Goal: Transaction & Acquisition: Purchase product/service

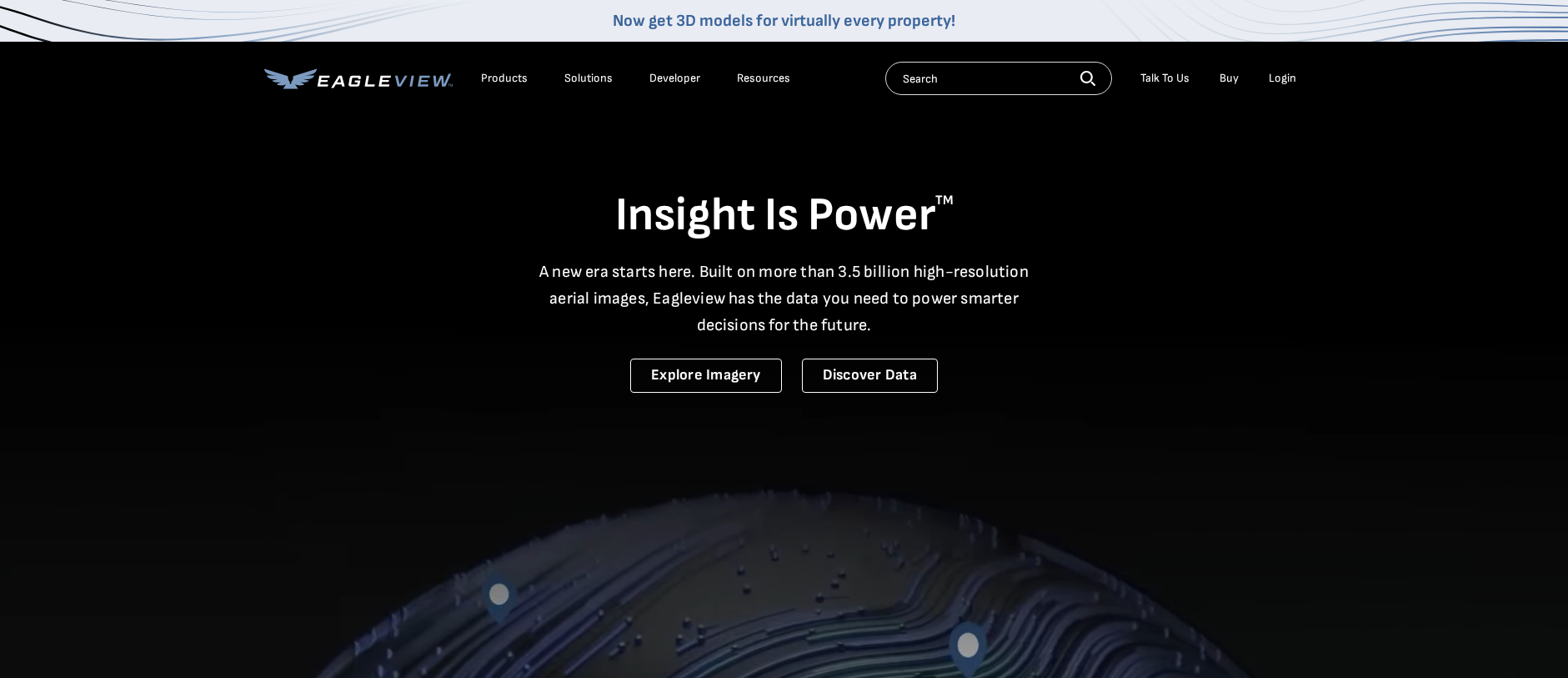
click at [1284, 83] on div "Login" at bounding box center [1282, 77] width 28 height 15
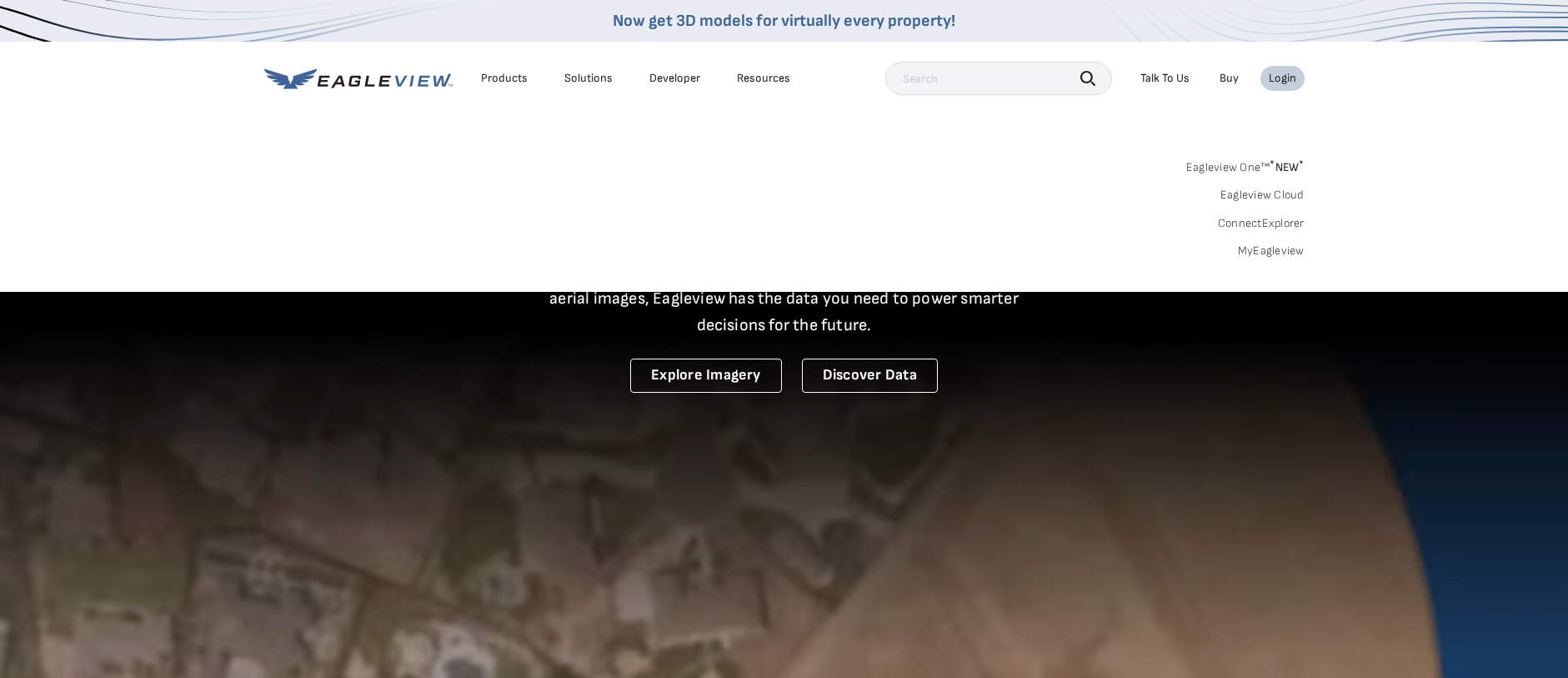
click at [1295, 251] on link "MyEagleview" at bounding box center [1271, 250] width 67 height 15
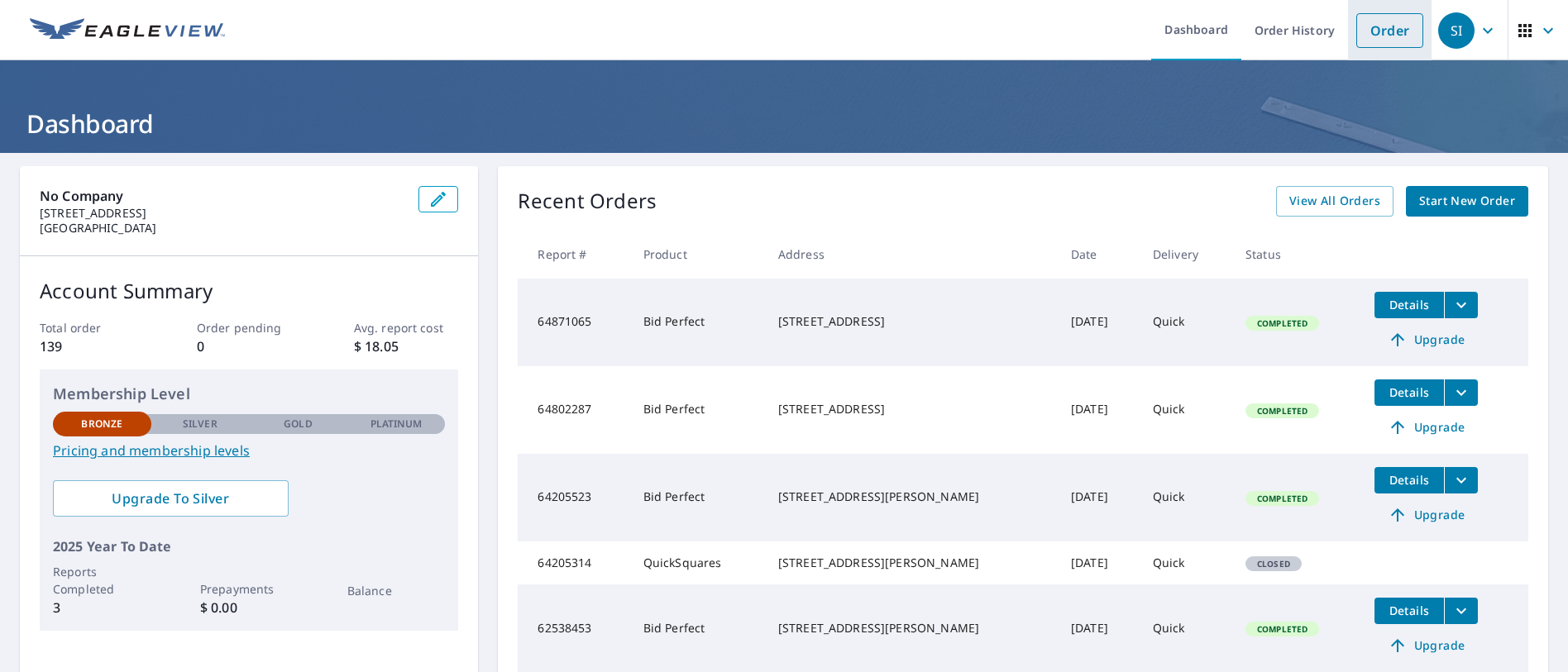
click at [1369, 27] on link "Order" at bounding box center [1389, 31] width 67 height 35
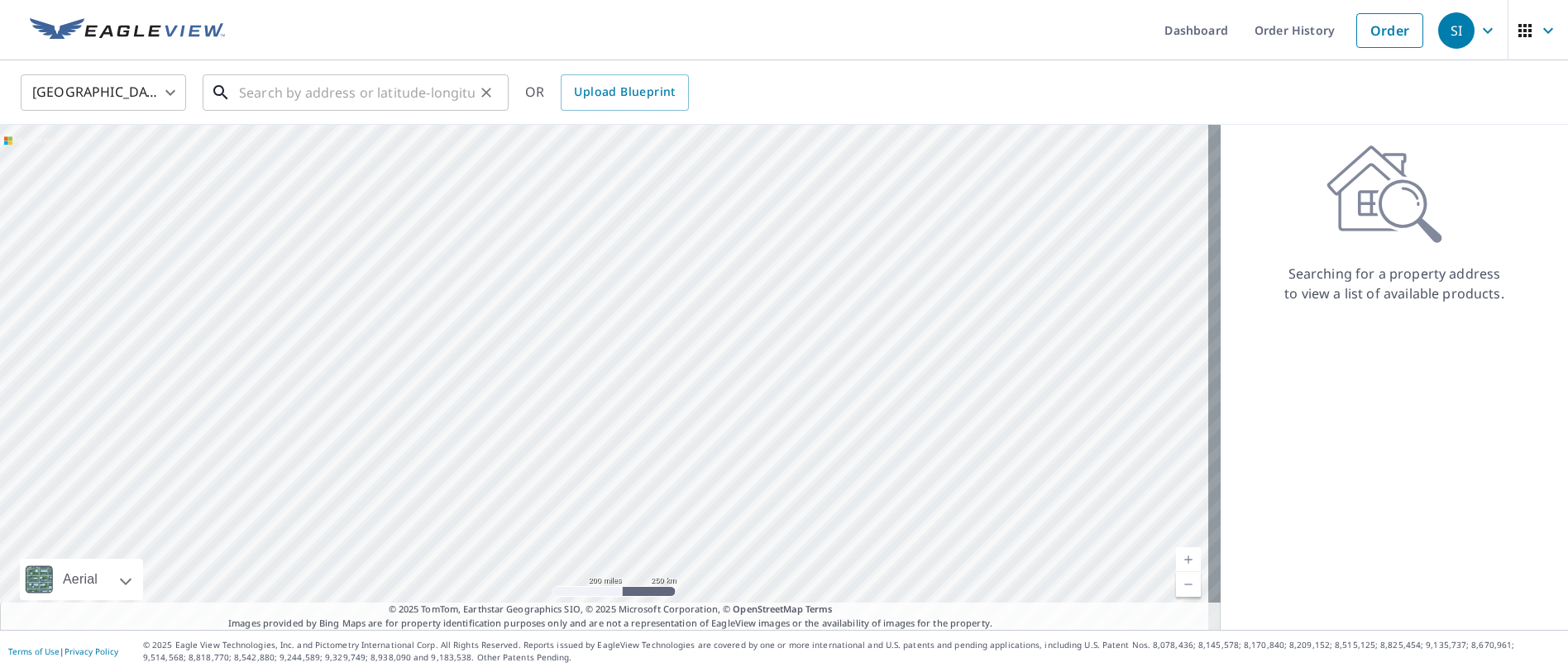
click at [304, 92] on input "text" at bounding box center [357, 92] width 235 height 46
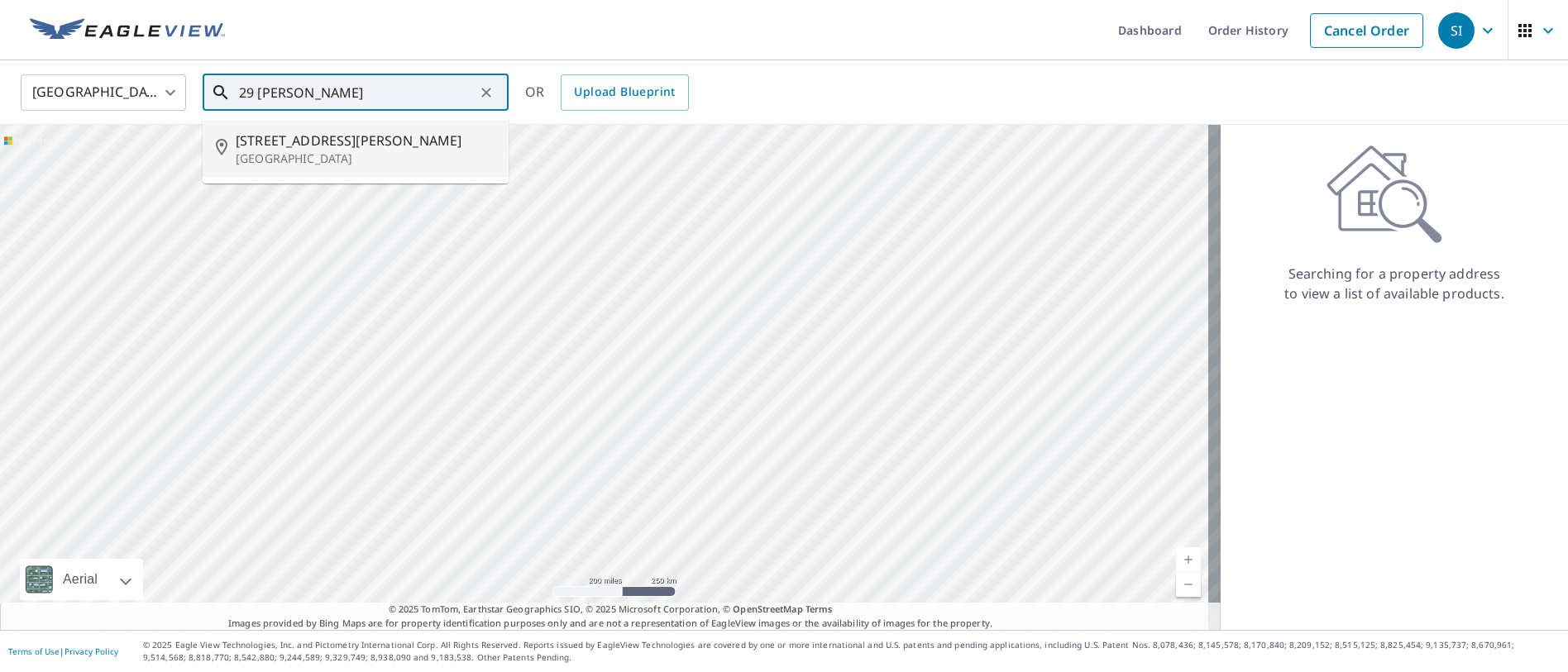
click at [271, 148] on span "29 Lorijean Ln" at bounding box center [365, 140] width 259 height 20
type input "29 Lorijean Ln East Northport, NY 11731"
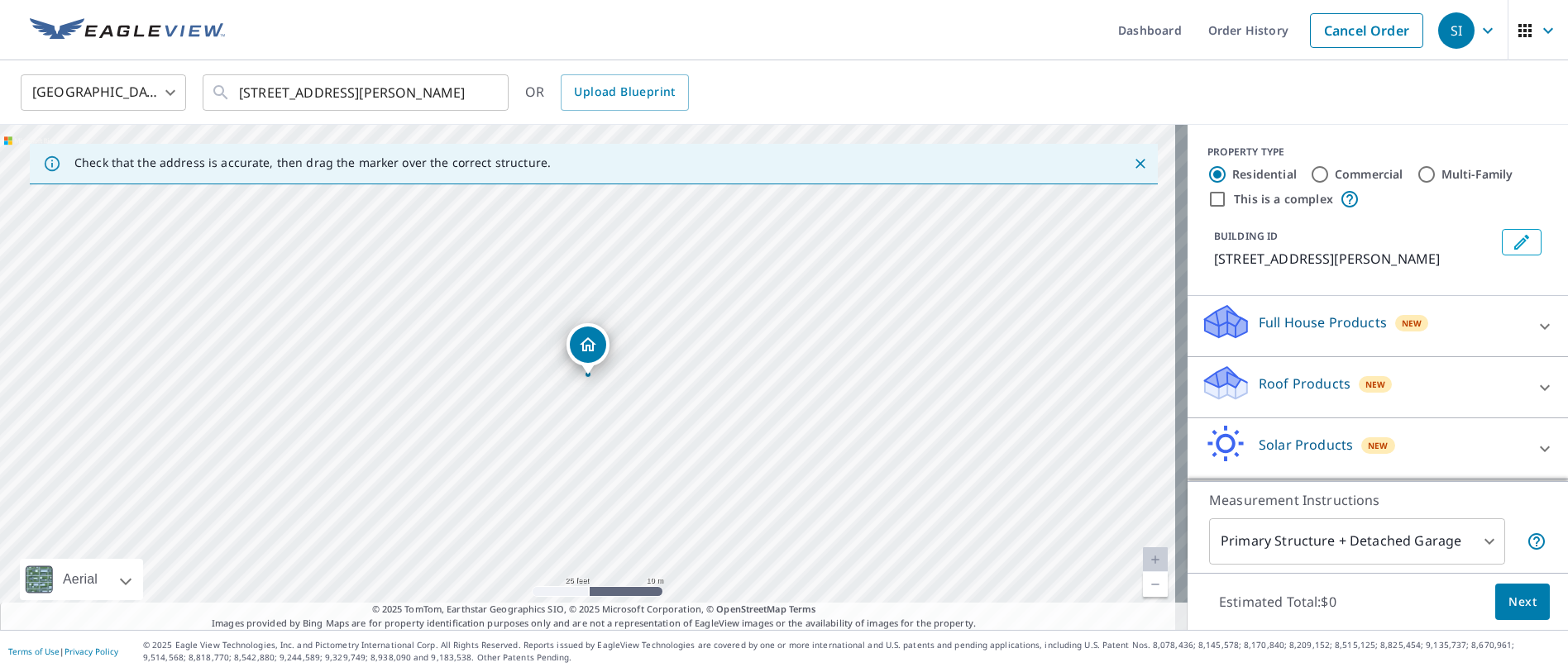
click at [593, 350] on icon "Dropped pin, building 1, Residential property, 29 Lorijean Ln East Northport, N…" at bounding box center [587, 344] width 16 height 14
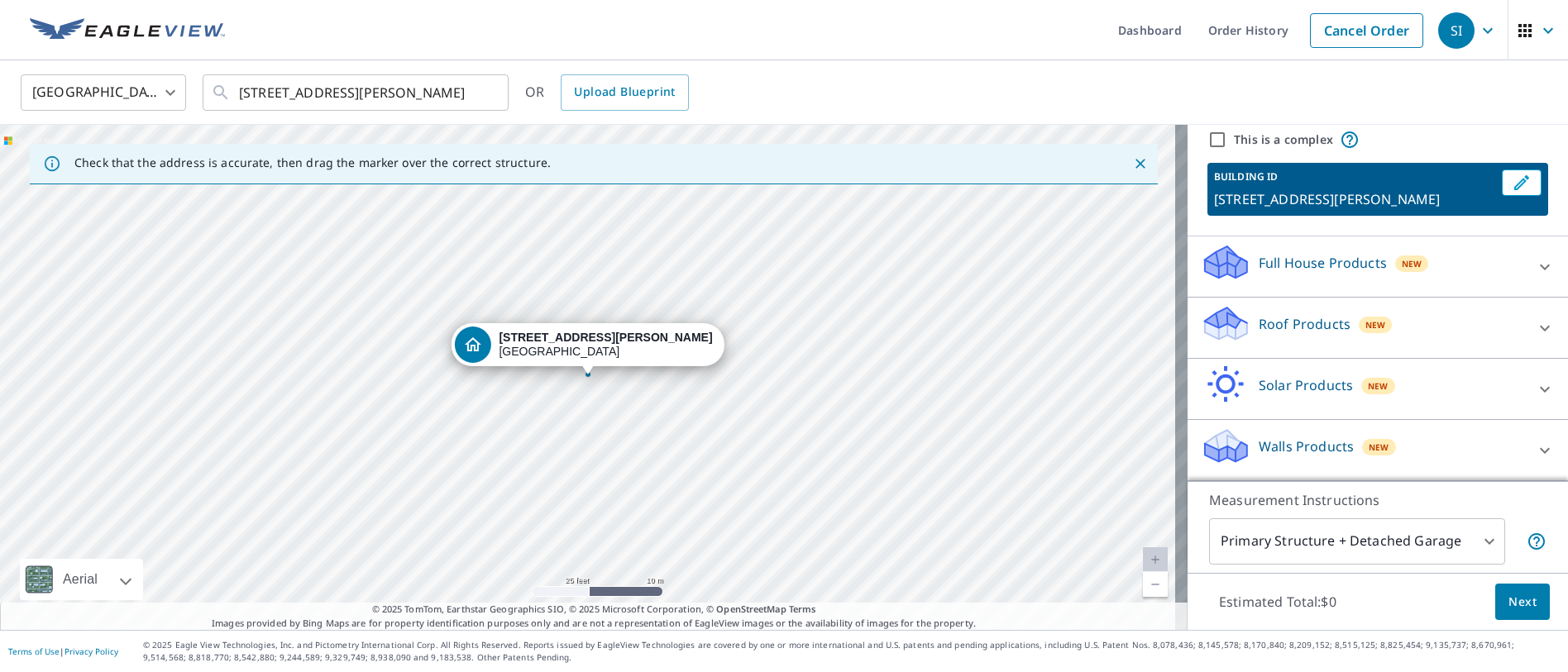
scroll to position [42, 0]
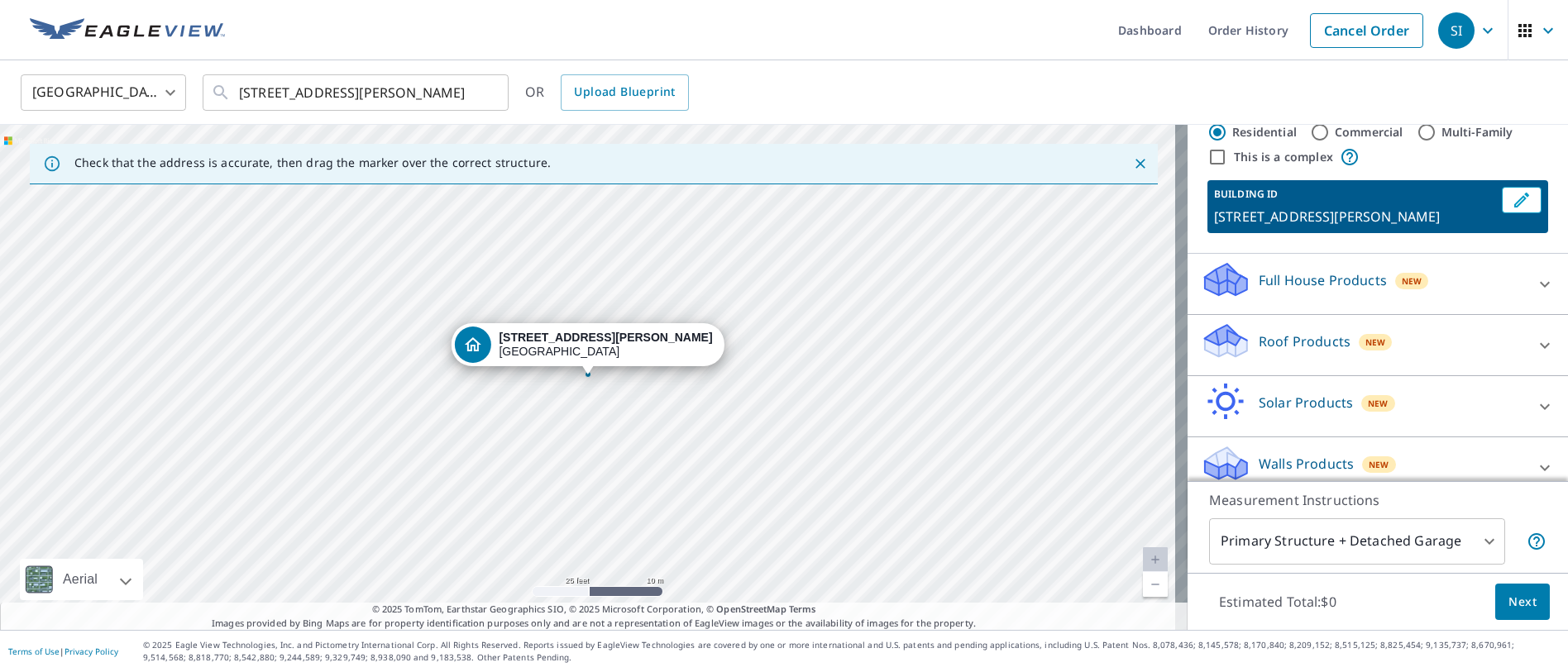
click at [1313, 336] on p "Roof Products" at bounding box center [1304, 341] width 92 height 20
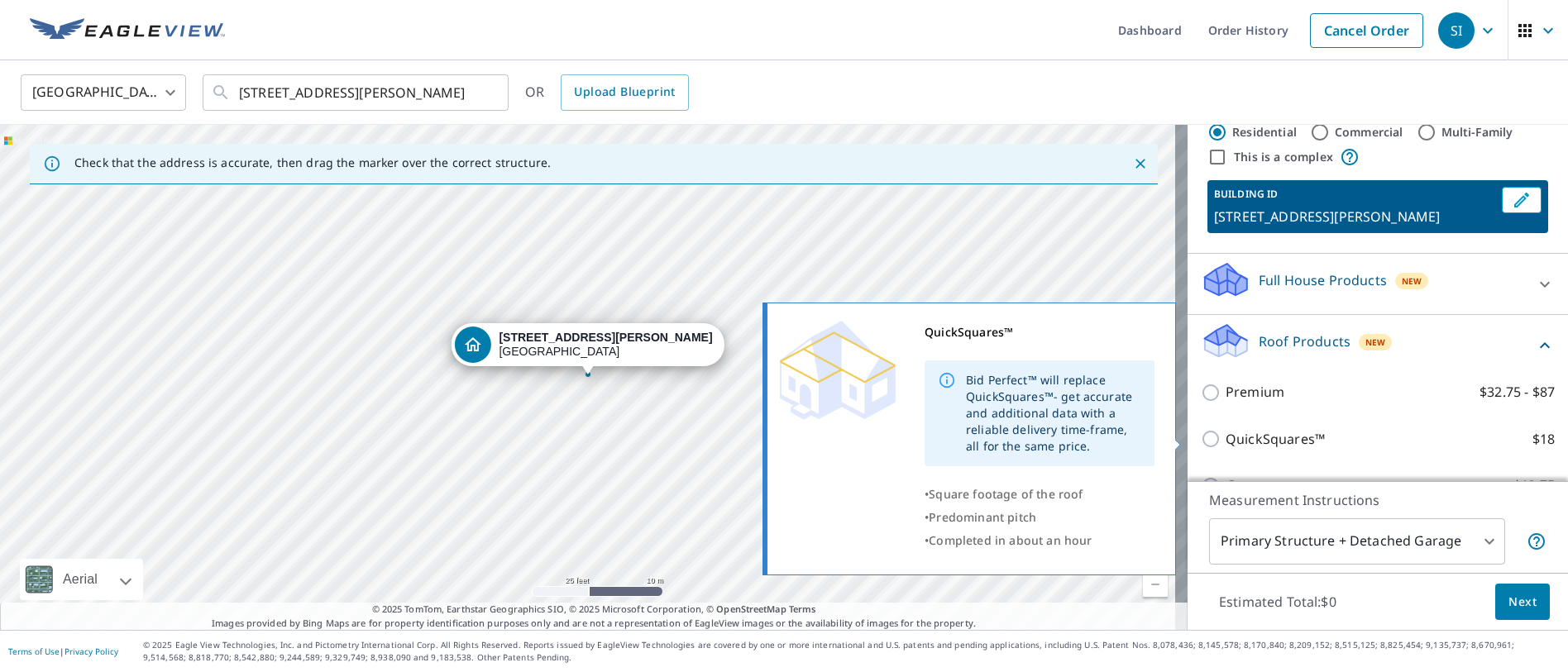
click at [1200, 440] on input "QuickSquares™ $18" at bounding box center [1212, 438] width 25 height 20
checkbox input "true"
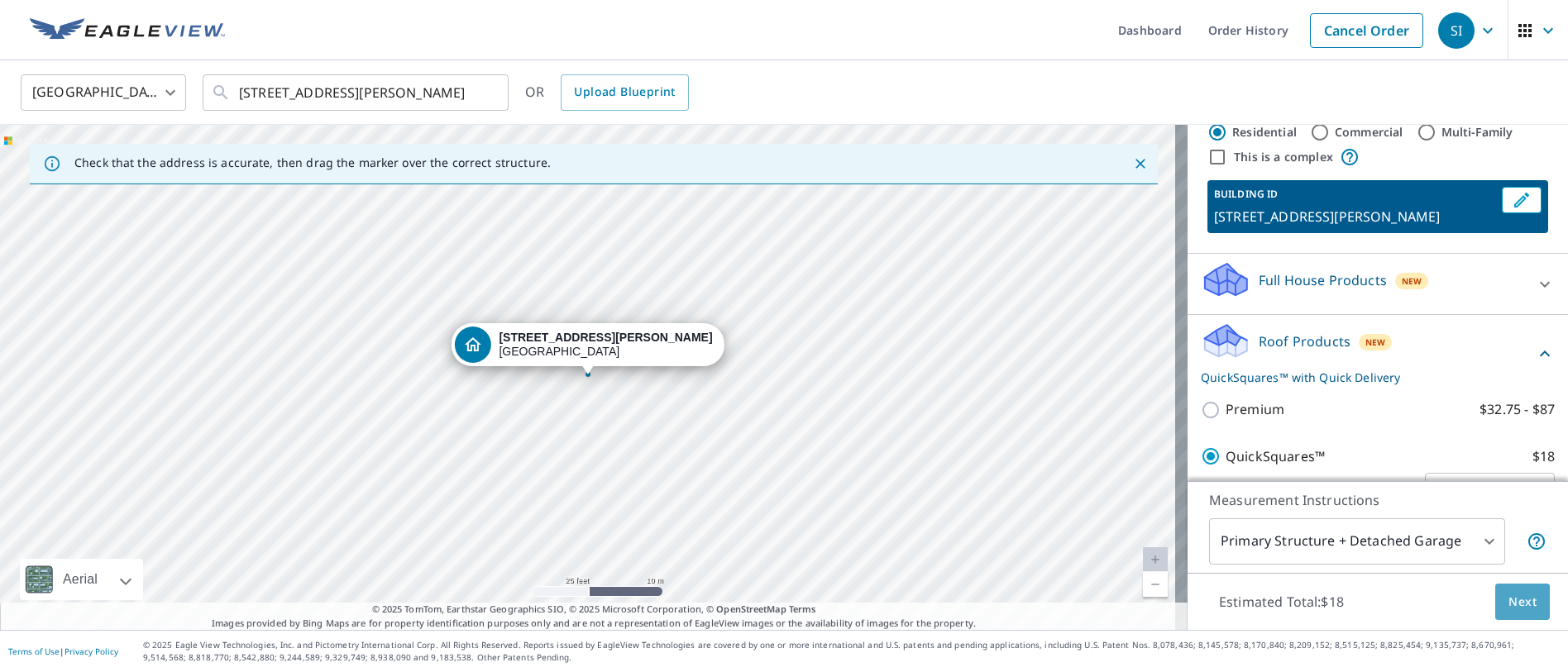
click at [1508, 602] on span "Next" at bounding box center [1522, 602] width 28 height 20
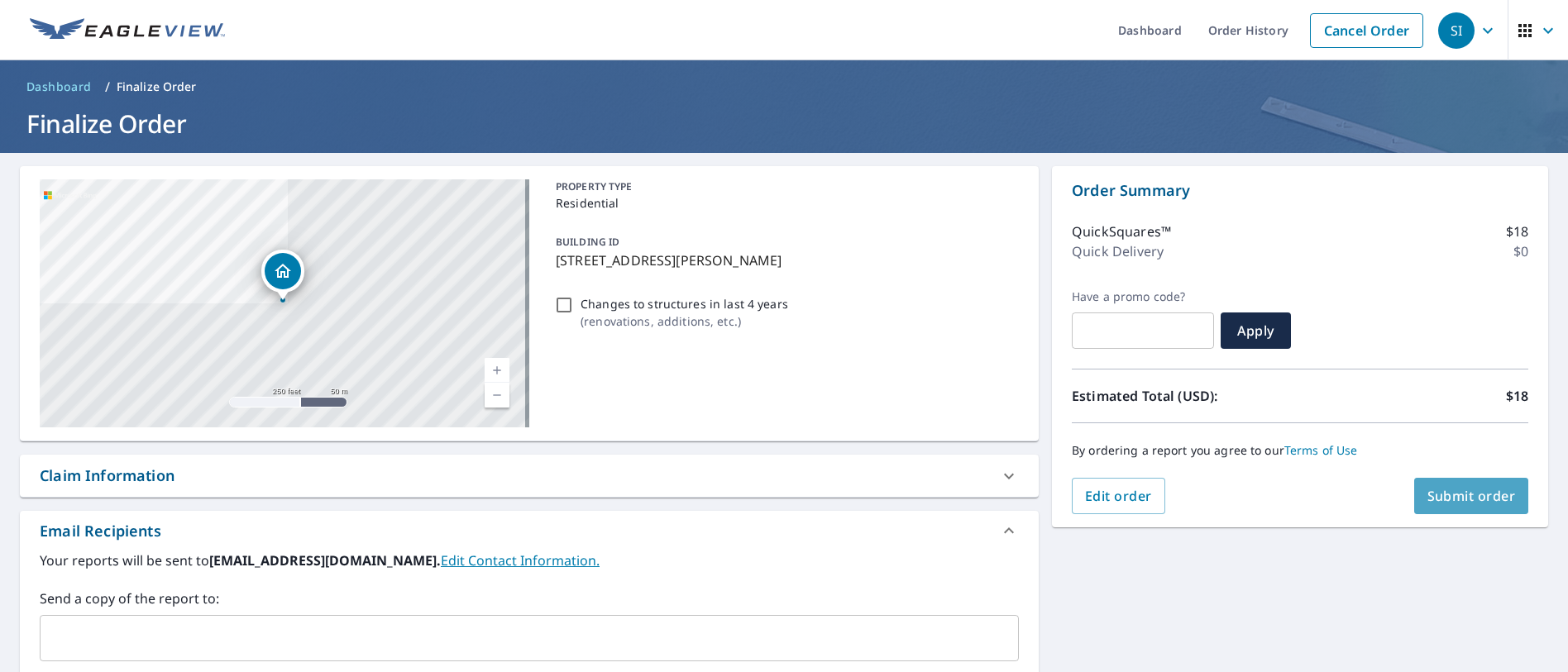
click at [1445, 493] on span "Submit order" at bounding box center [1472, 495] width 89 height 18
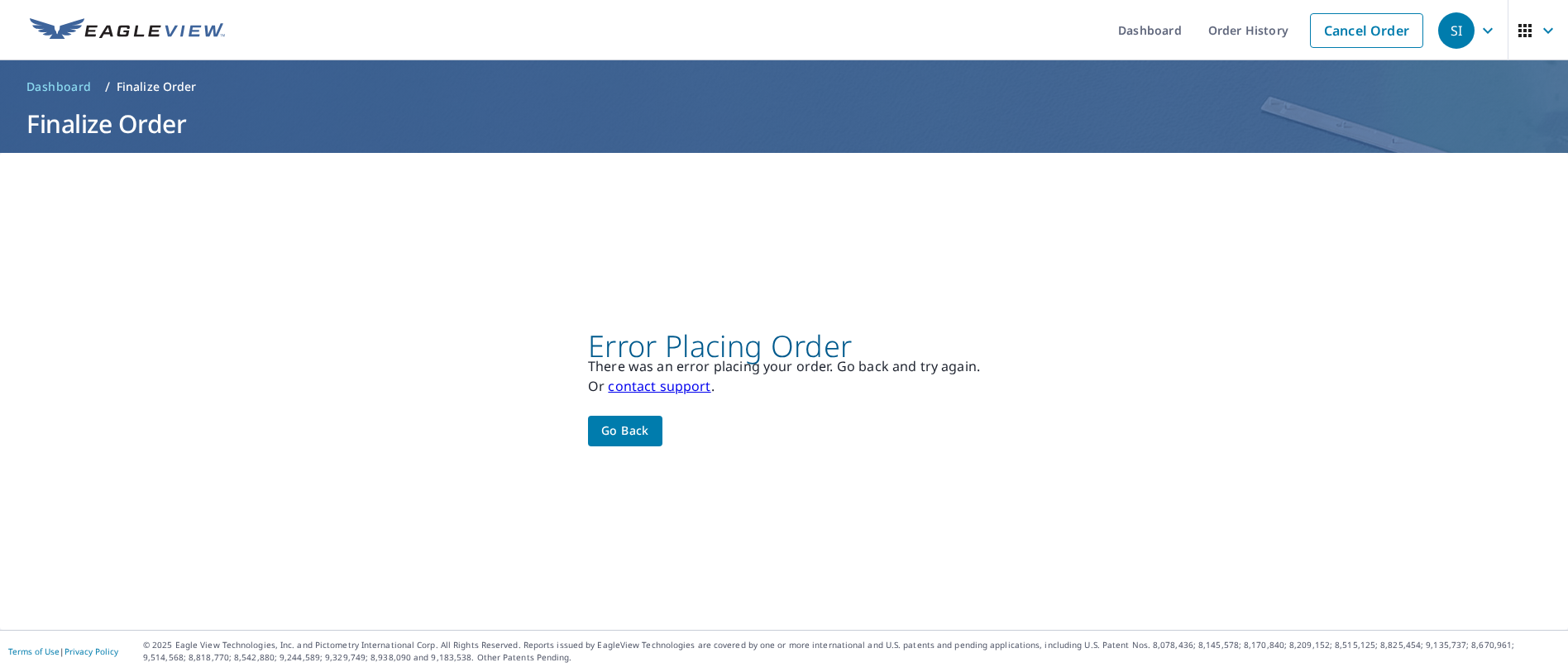
click at [624, 437] on span "Go back" at bounding box center [625, 431] width 48 height 20
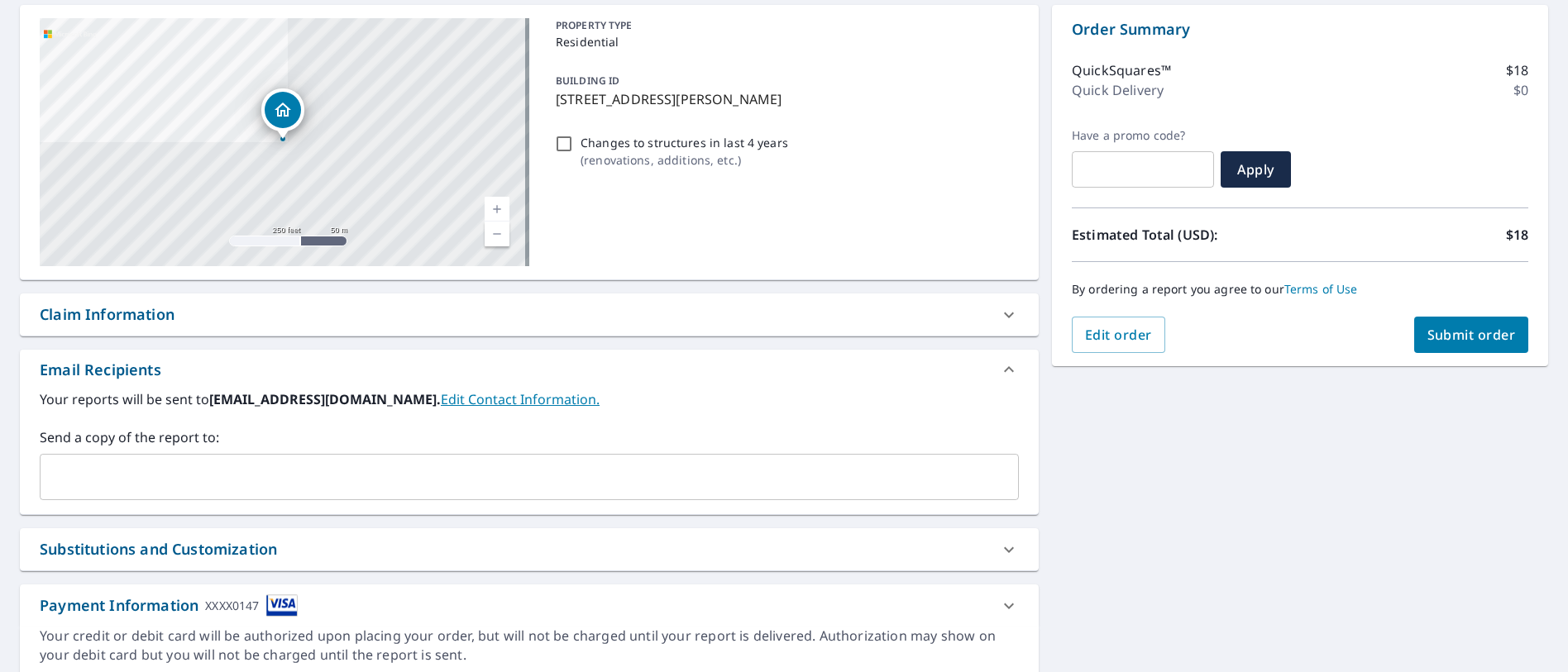
scroll to position [165, 0]
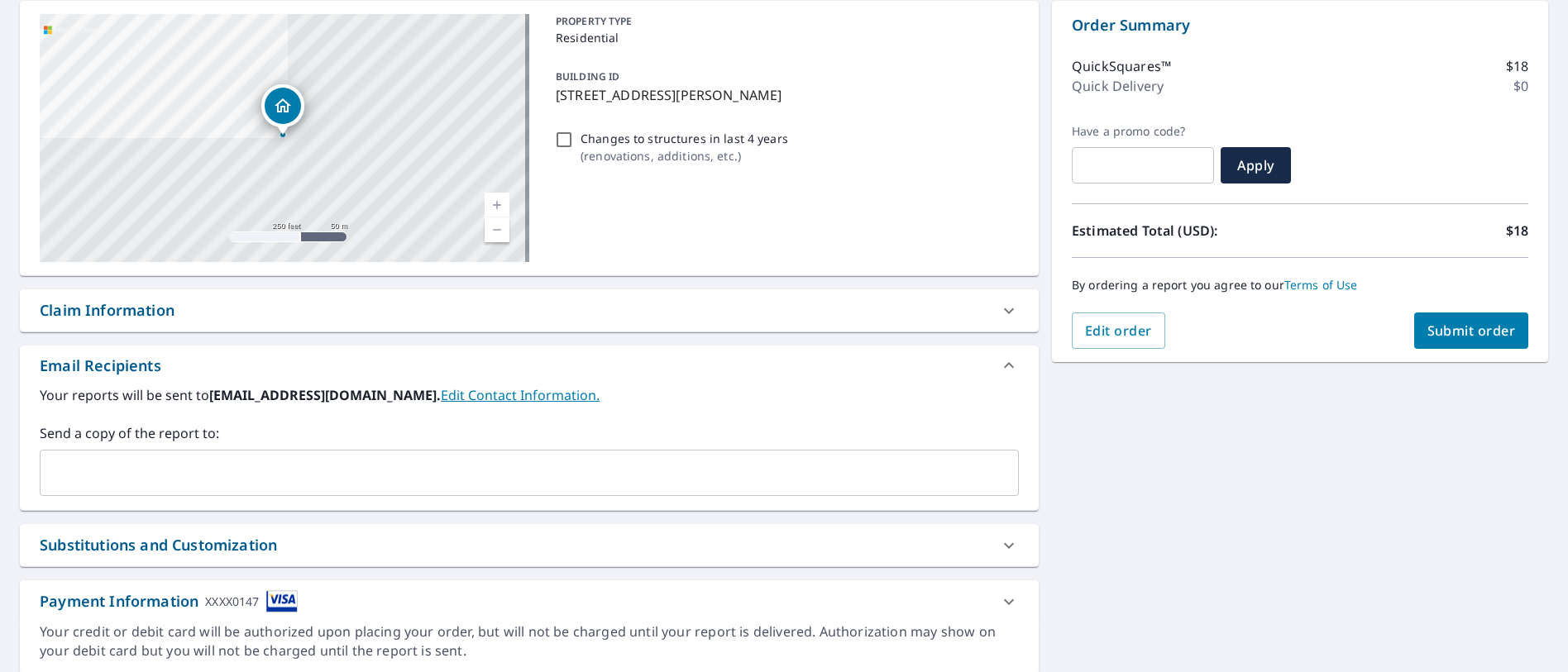
click at [1304, 284] on link "Terms of Use" at bounding box center [1321, 285] width 73 height 15
click at [1480, 335] on span "Submit order" at bounding box center [1472, 330] width 89 height 18
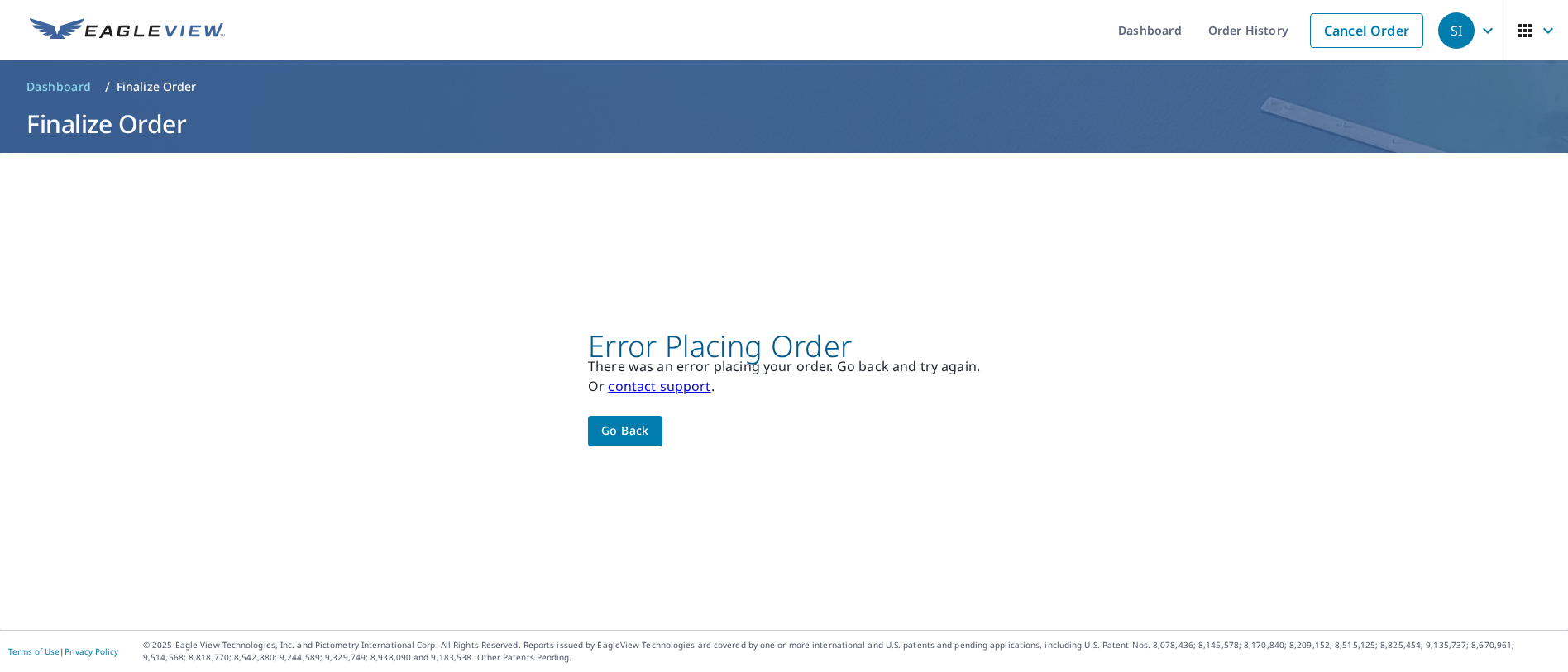
scroll to position [0, 0]
click at [639, 427] on span "Go back" at bounding box center [625, 431] width 48 height 20
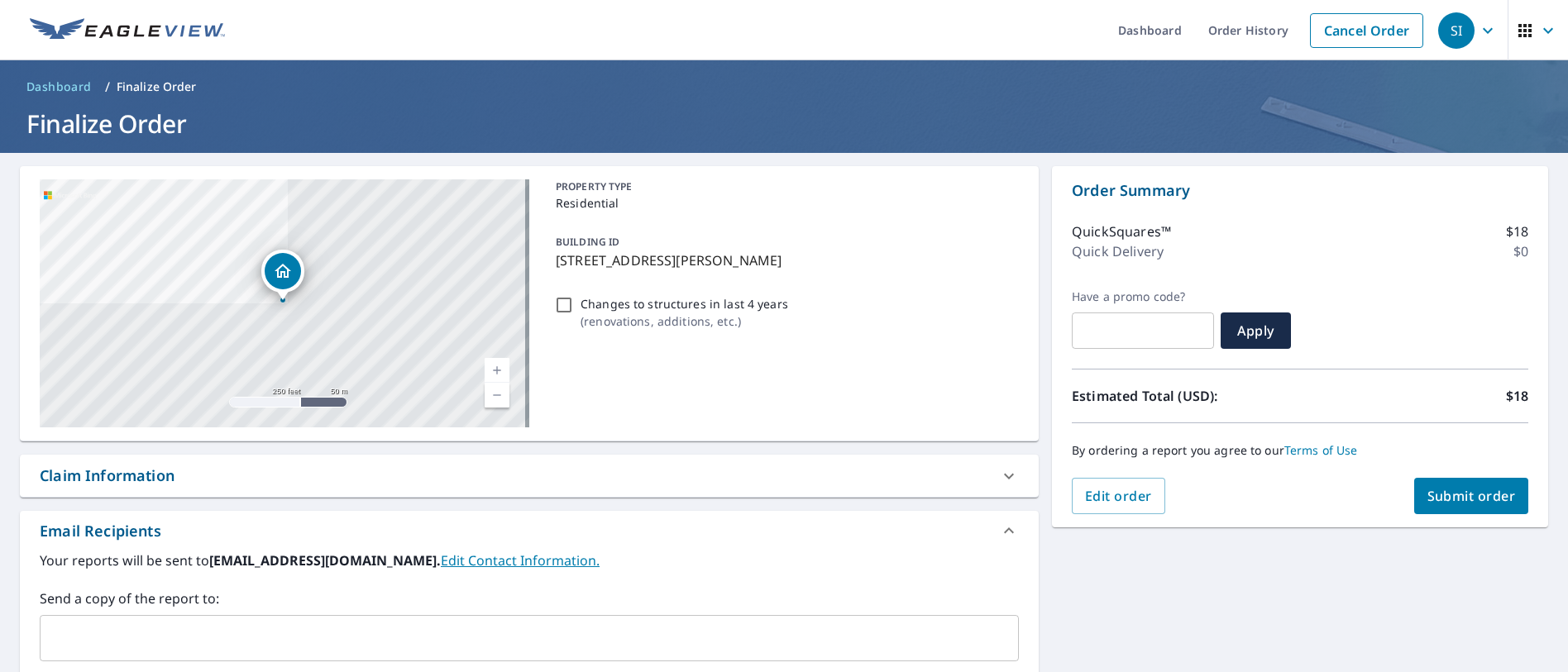
click at [285, 276] on icon "Dropped pin, building 1, Residential property, 29 Lorijean Ln East Northport, N…" at bounding box center [282, 270] width 16 height 14
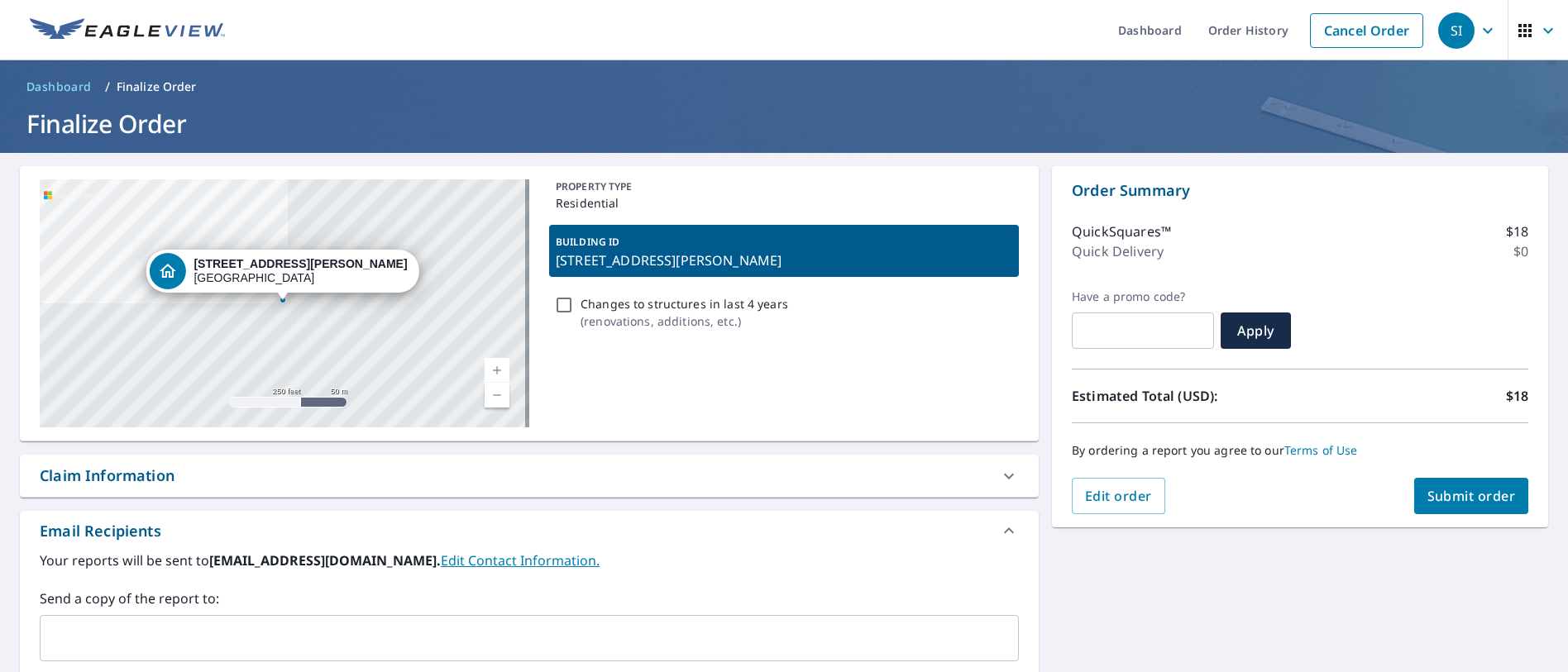
click at [714, 253] on p "29 Lorijean Ln, East Northport, NY, 11731" at bounding box center [783, 260] width 456 height 20
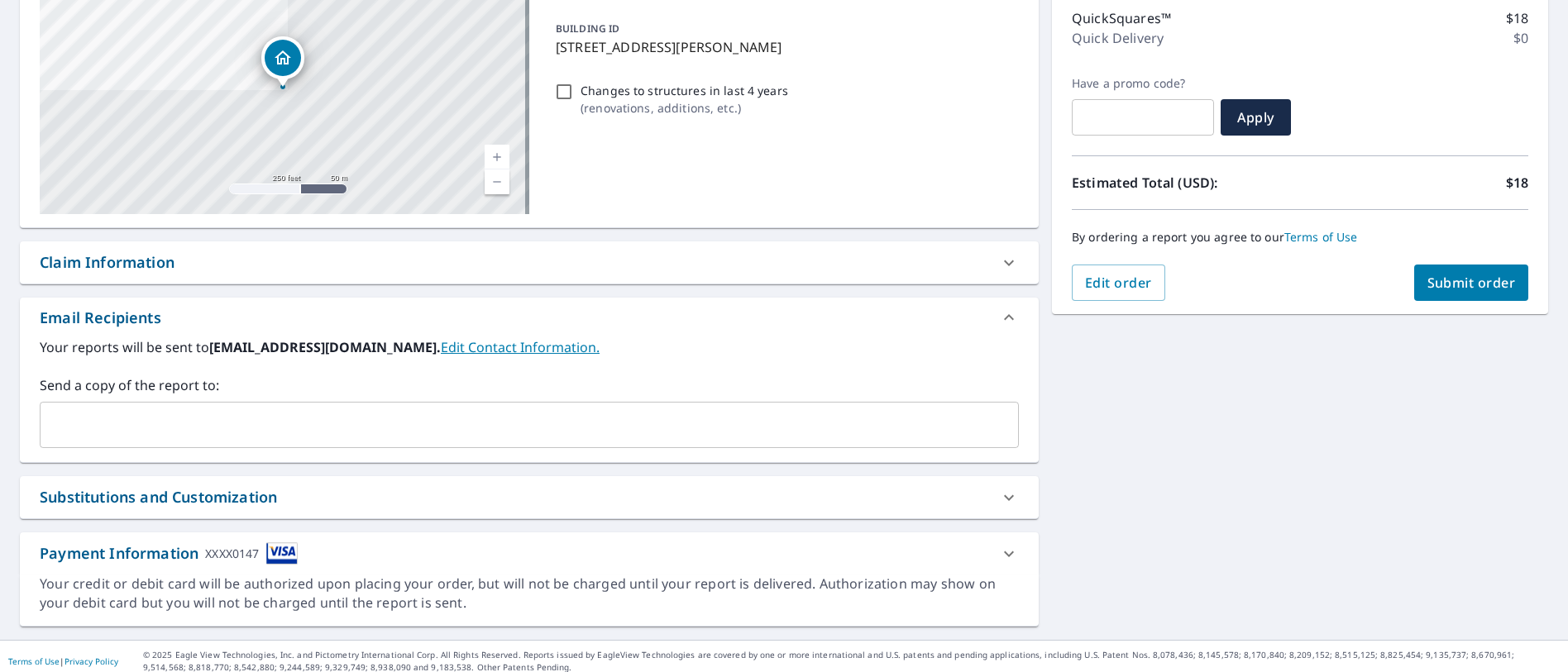
scroll to position [223, 0]
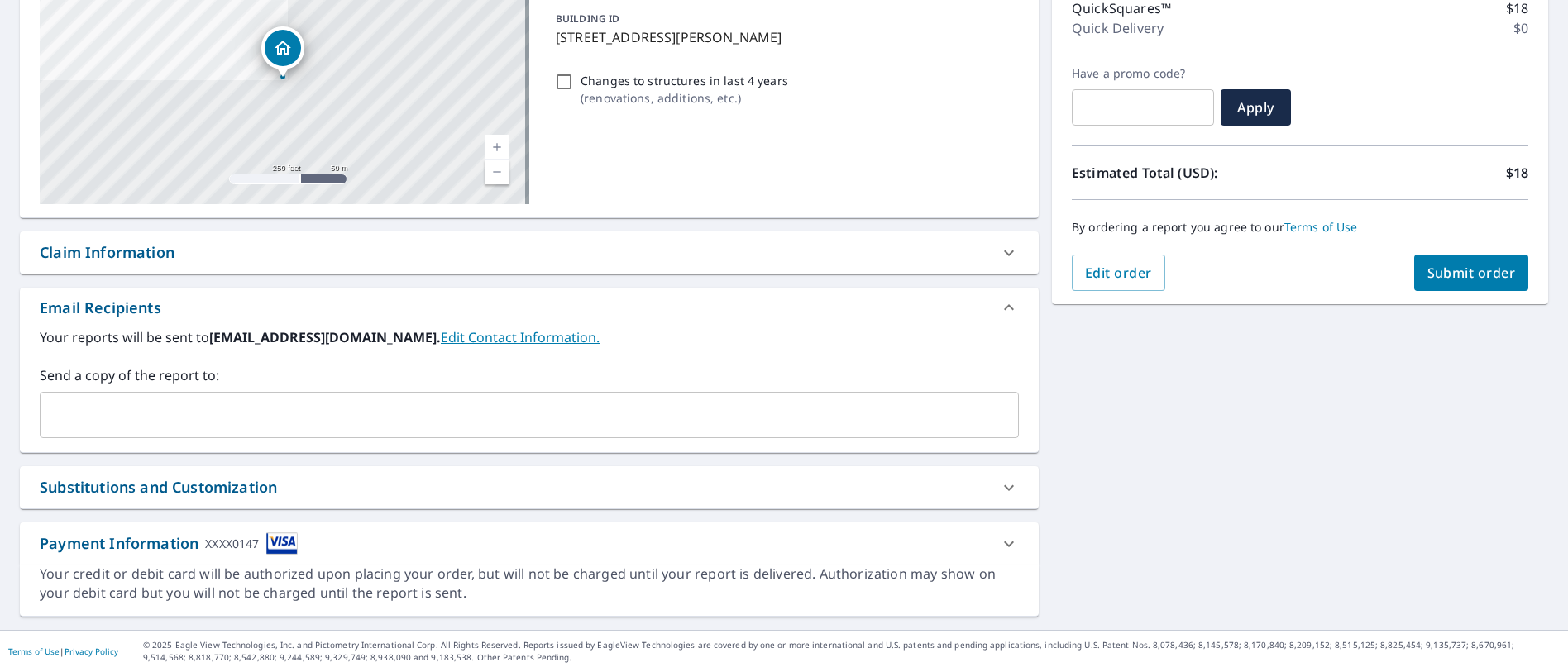
click at [278, 407] on input "text" at bounding box center [516, 414] width 939 height 32
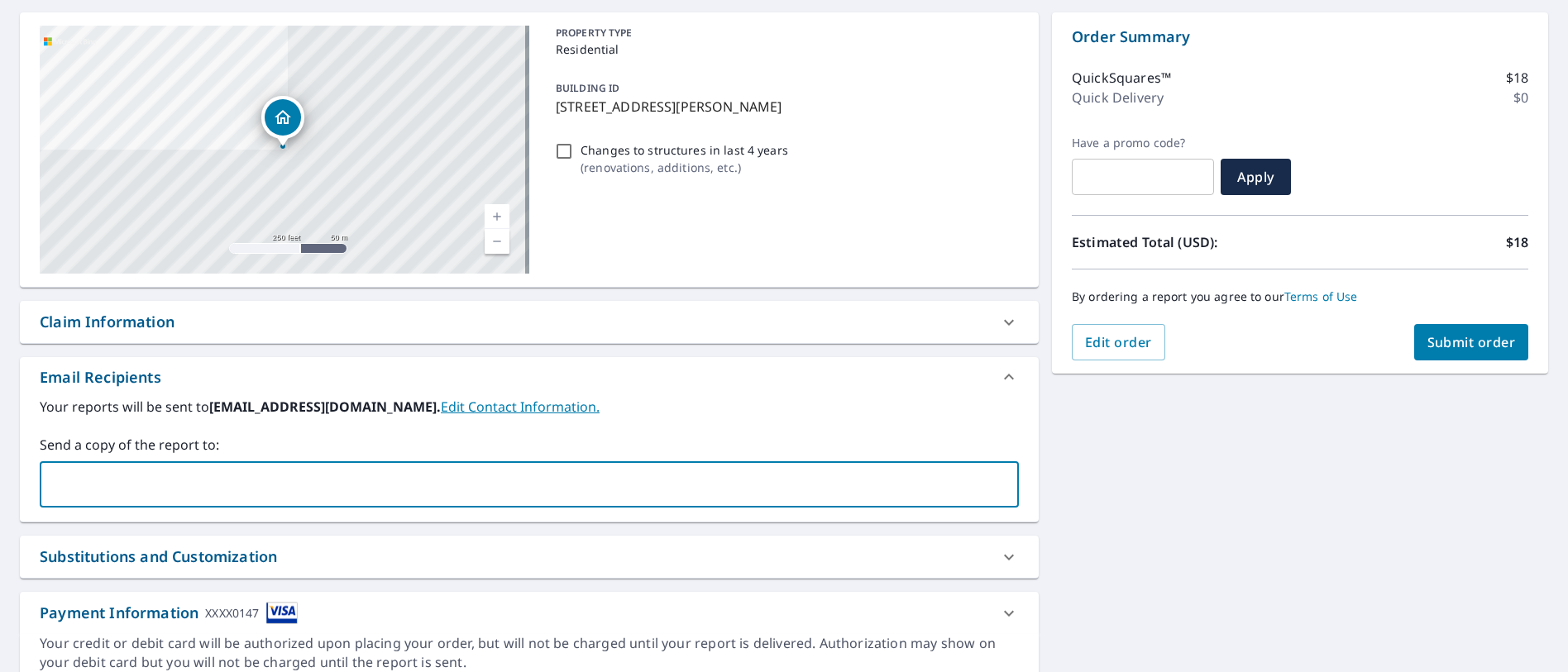
scroll to position [165, 0]
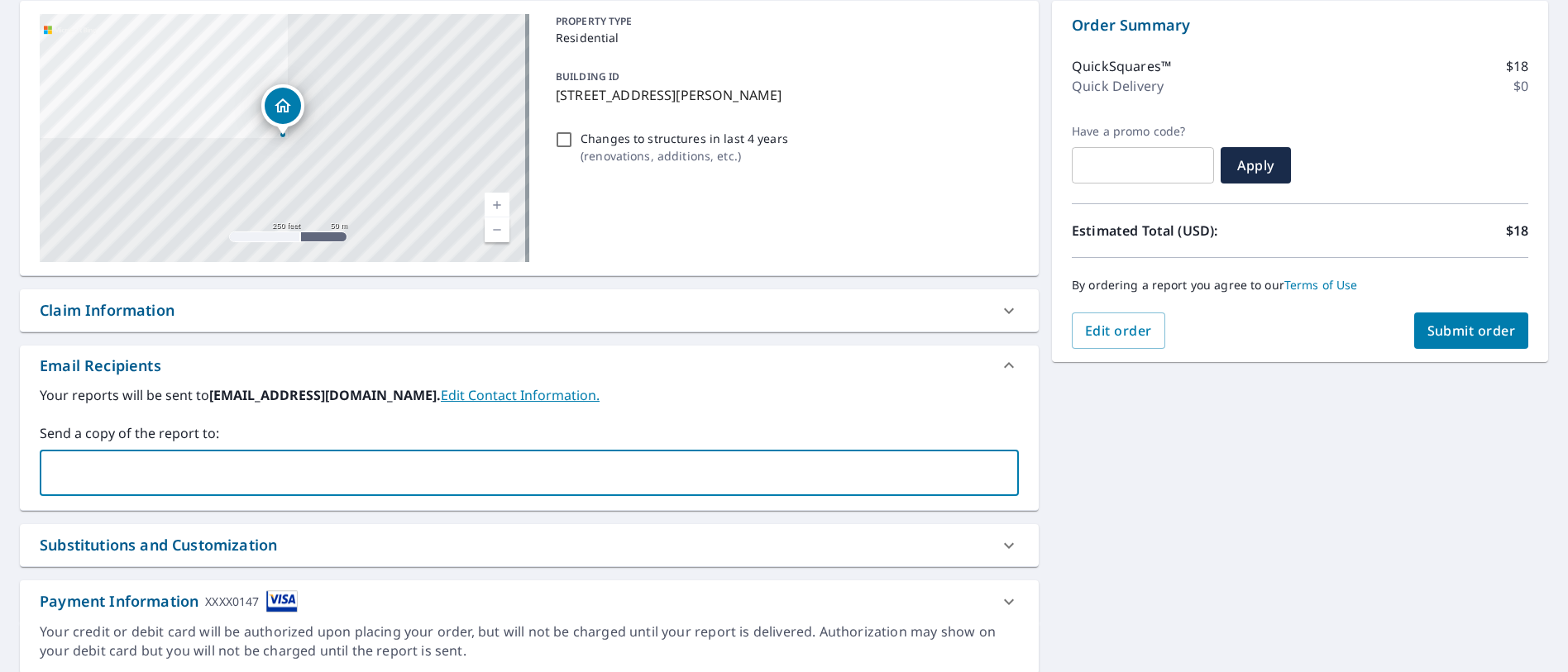
click at [1484, 336] on span "Submit order" at bounding box center [1472, 330] width 89 height 18
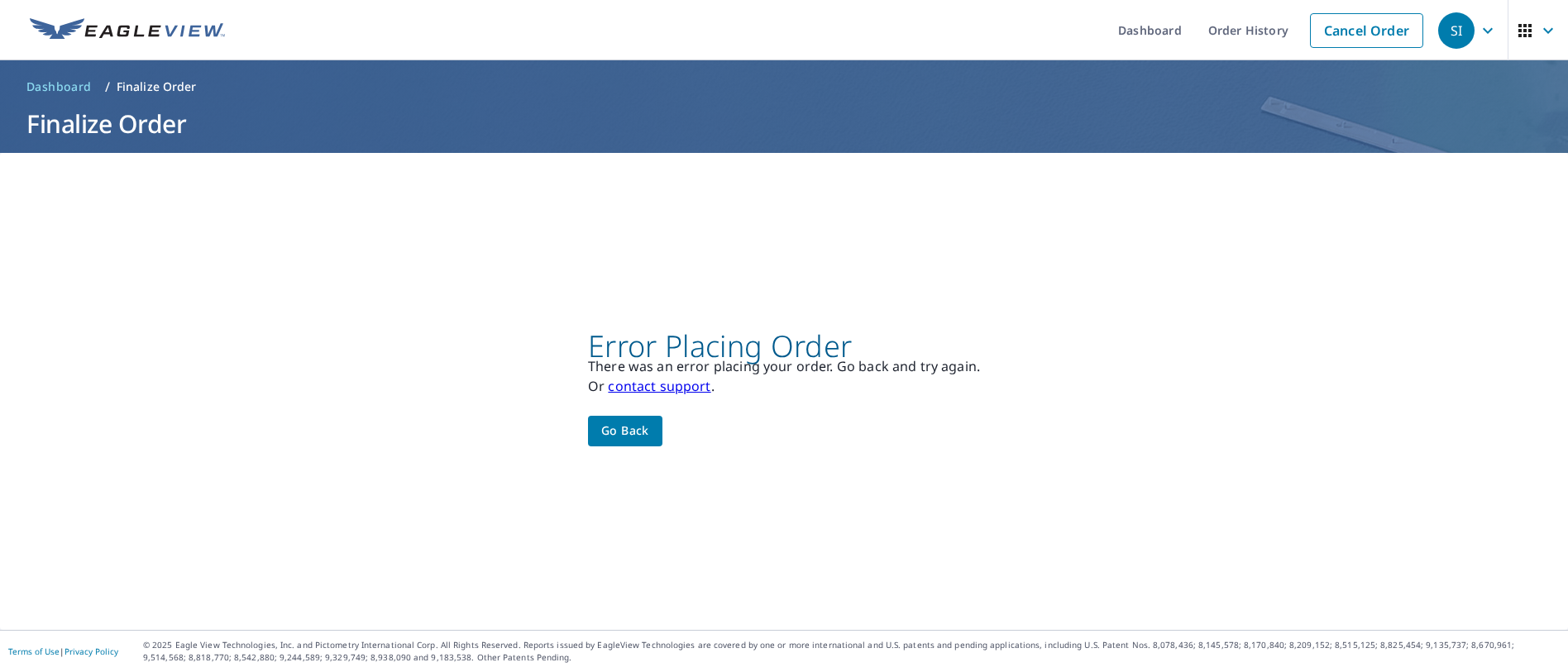
scroll to position [0, 0]
click at [630, 437] on span "Go back" at bounding box center [625, 431] width 48 height 20
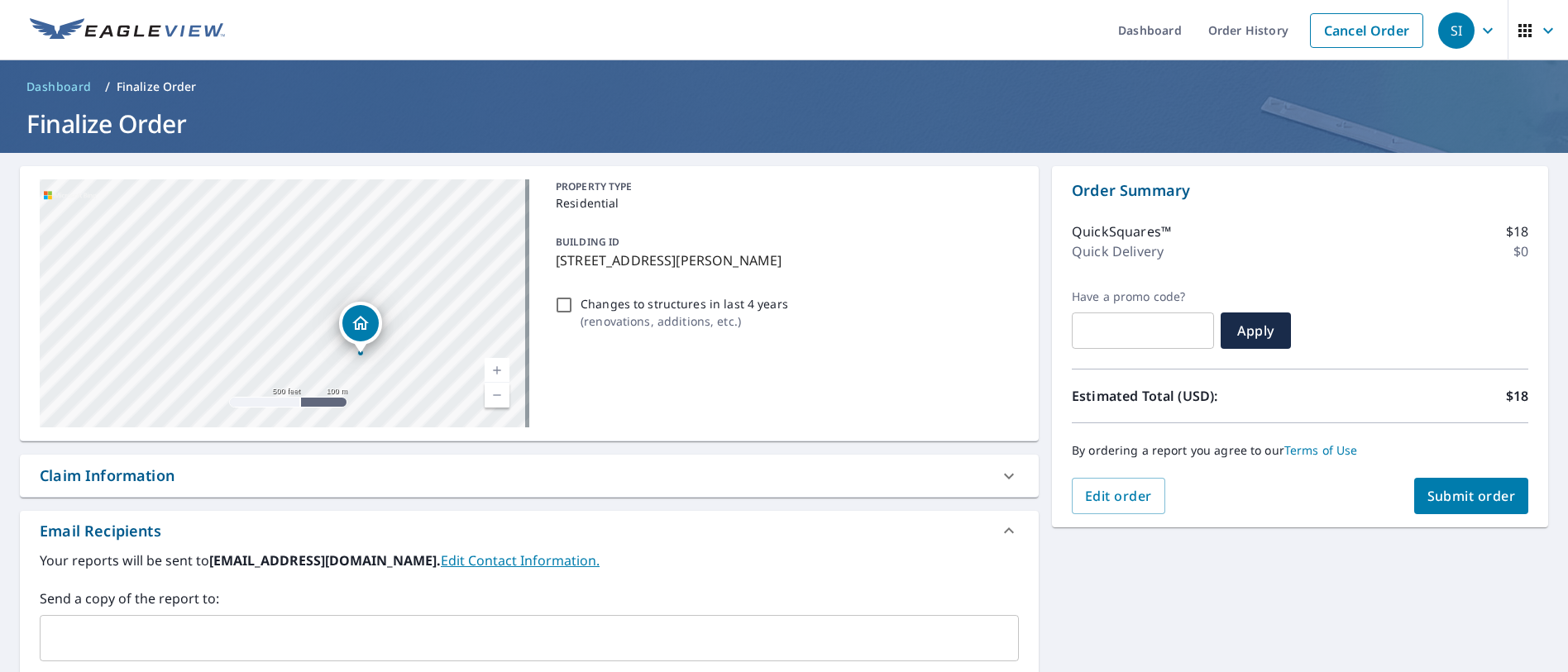
click at [799, 456] on div "Claim Information" at bounding box center [529, 475] width 1019 height 42
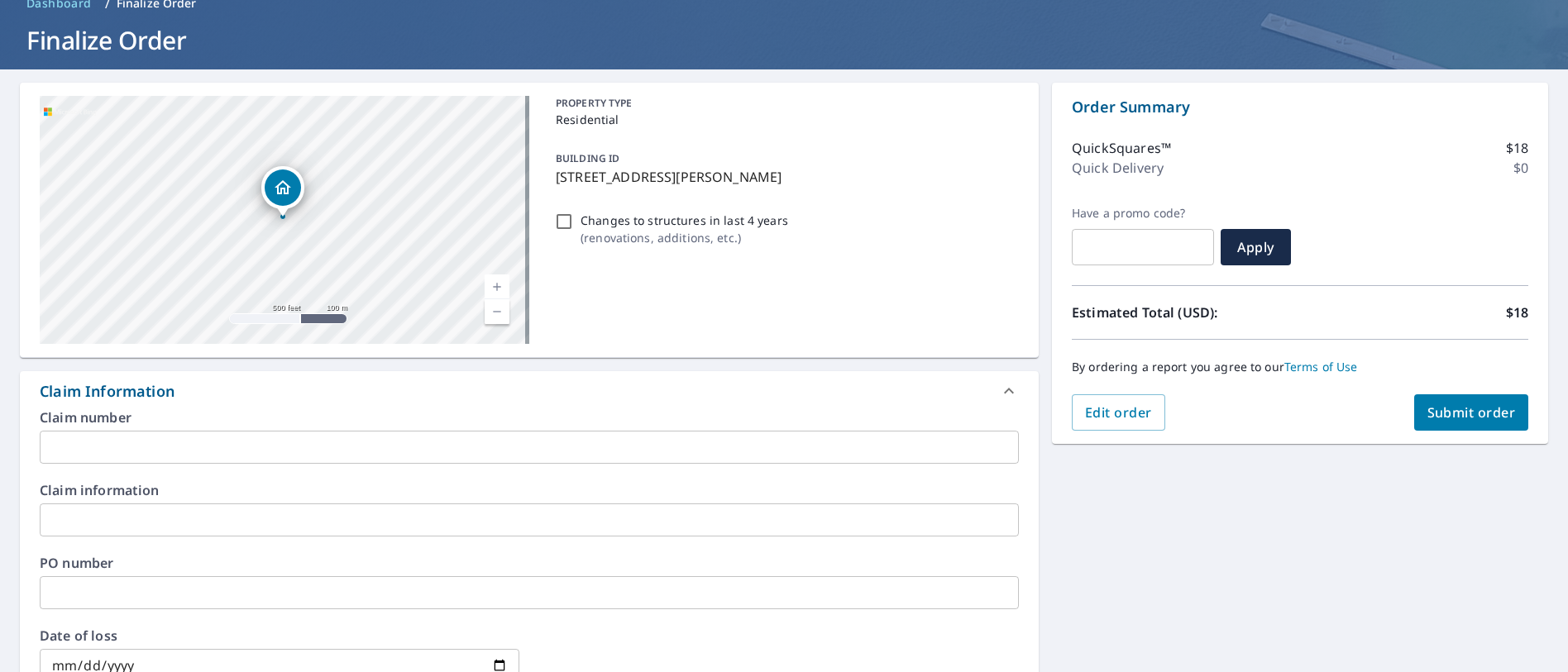
scroll to position [83, 0]
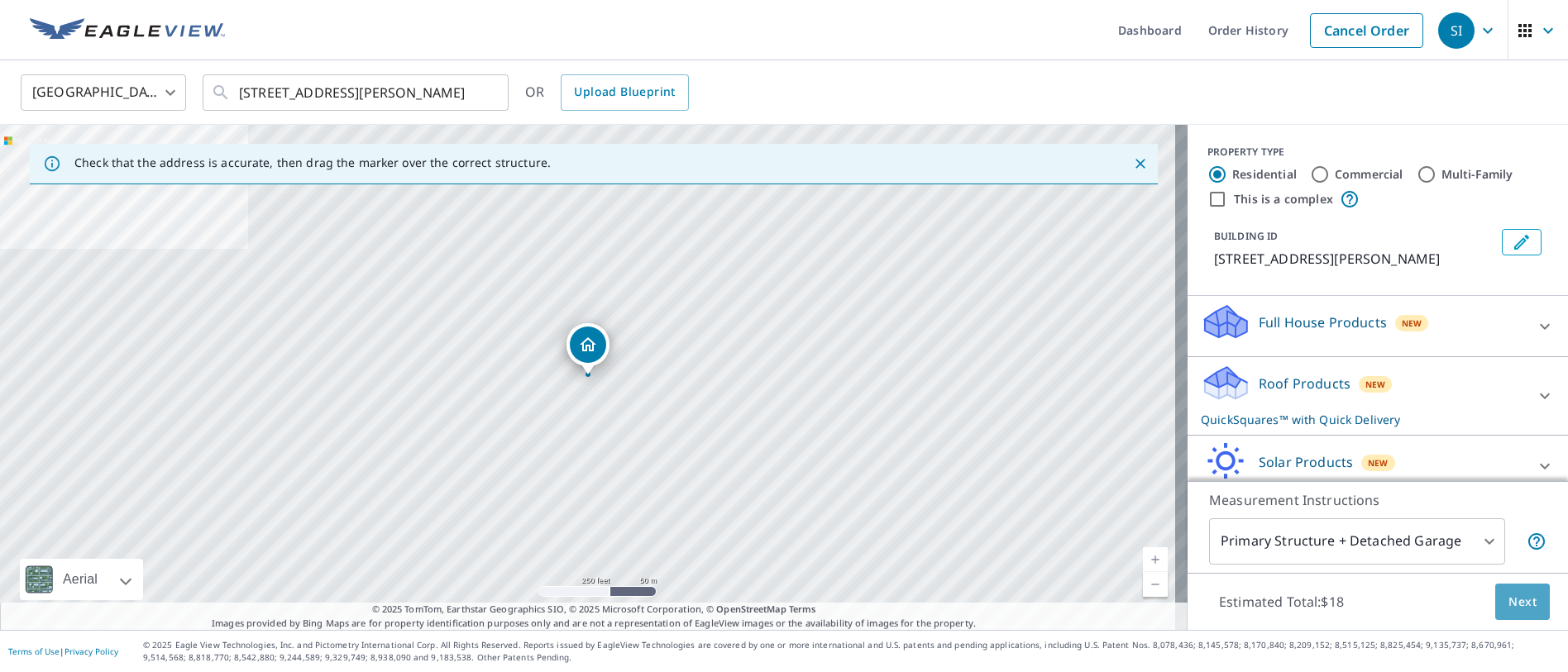
click at [1508, 603] on span "Next" at bounding box center [1522, 602] width 28 height 20
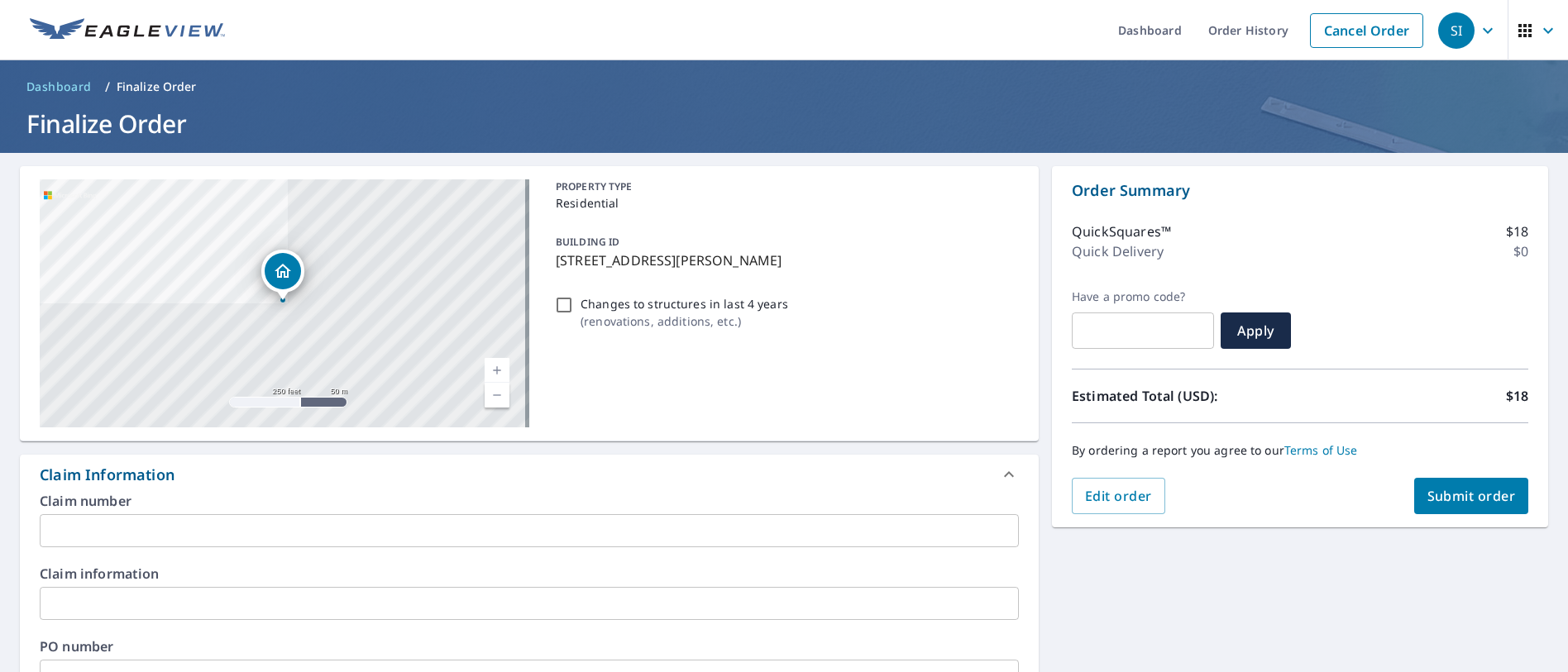
click at [1474, 507] on button "Submit order" at bounding box center [1471, 495] width 115 height 37
click at [1461, 501] on span "Submit order" at bounding box center [1472, 495] width 89 height 18
click at [1476, 495] on span "Submit order" at bounding box center [1472, 495] width 89 height 18
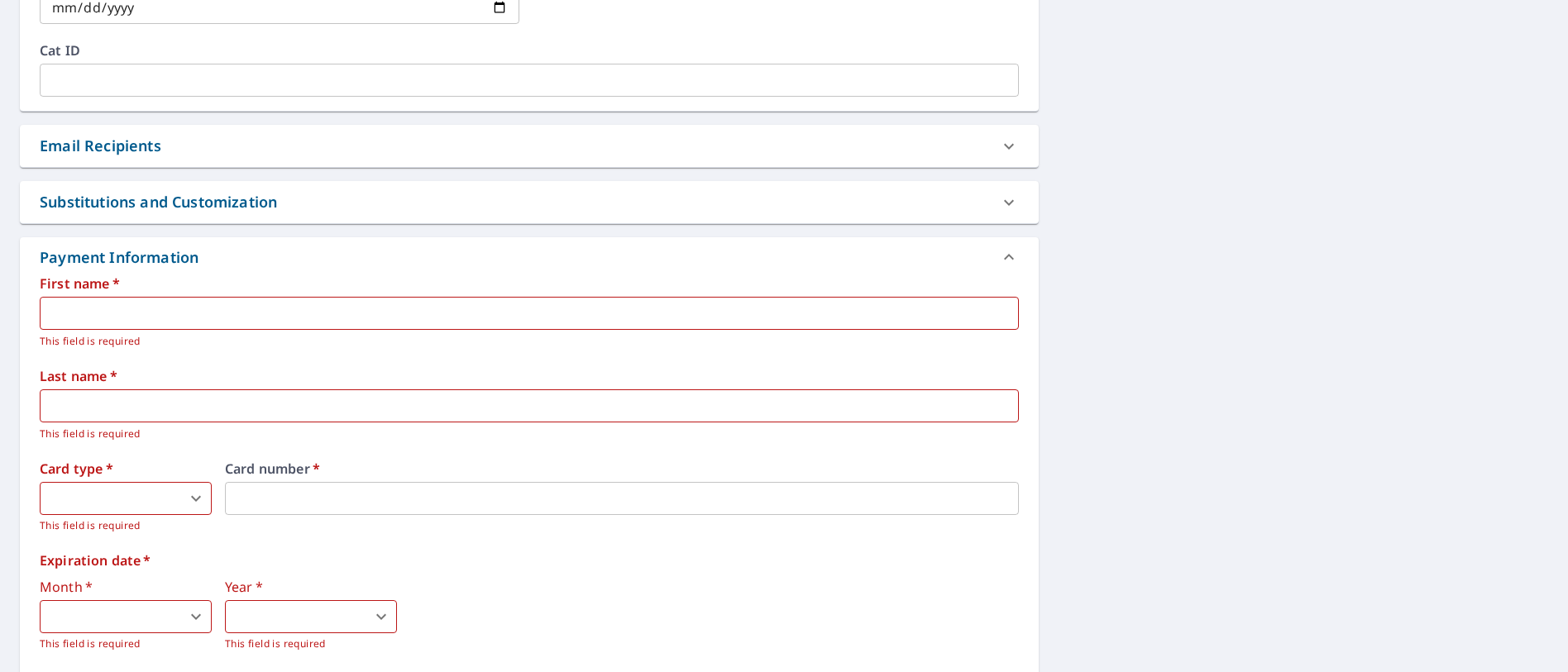
scroll to position [744, 0]
click at [145, 313] on input "text" at bounding box center [529, 310] width 979 height 33
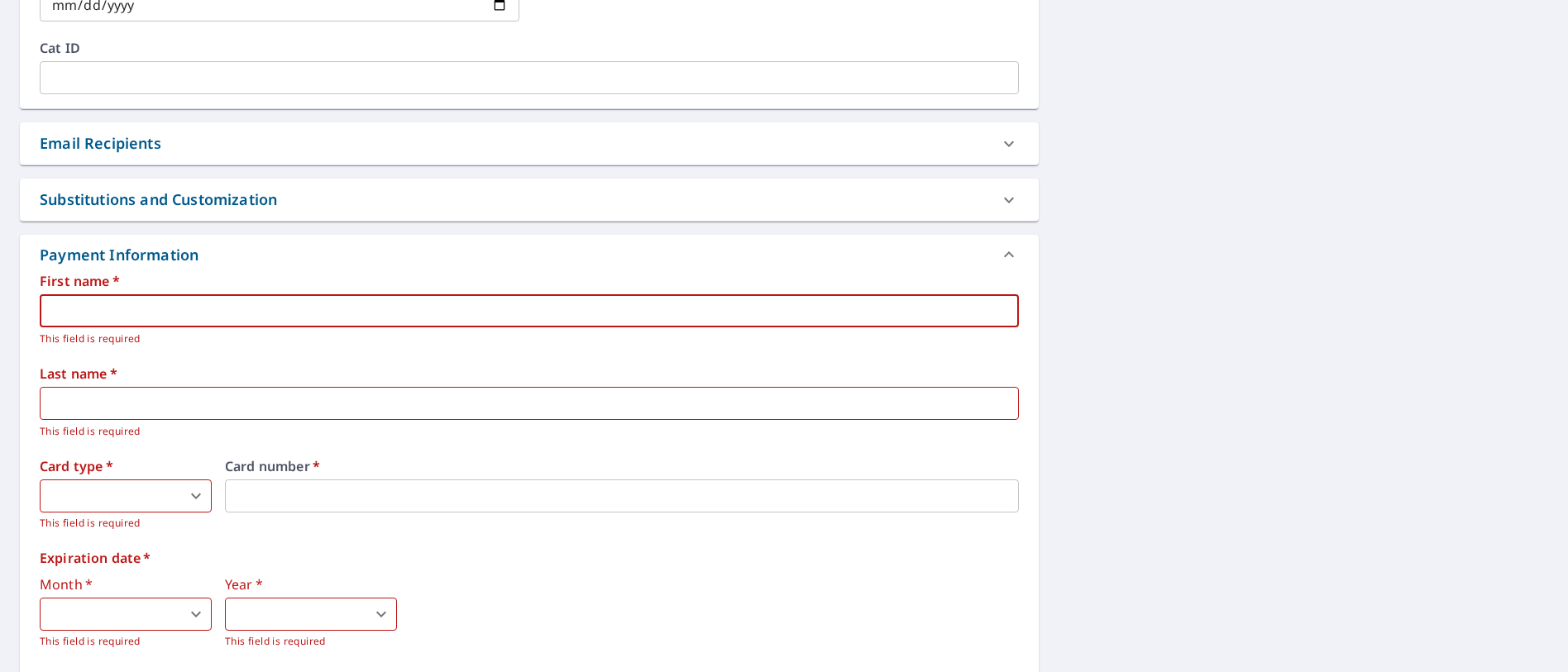
type input "stephen"
type input "imbo"
type input "roof"
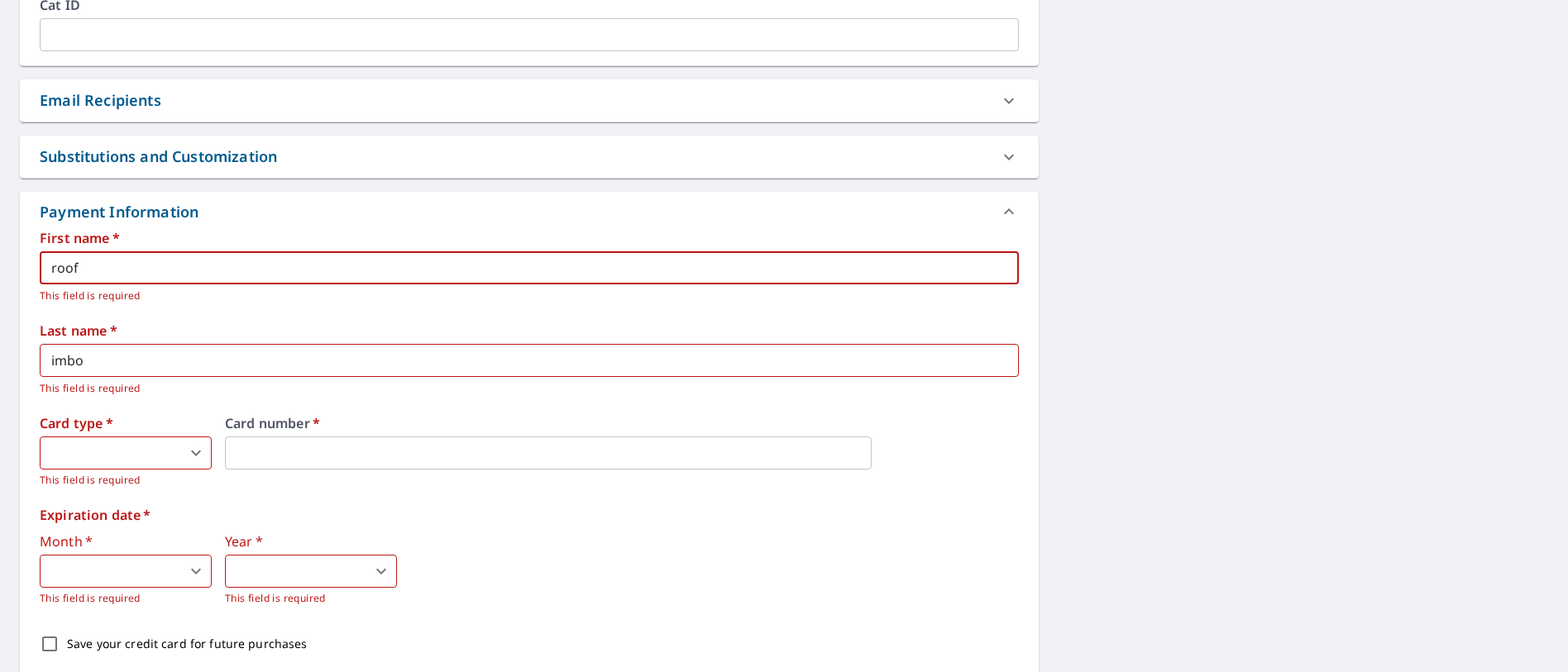
scroll to position [826, 0]
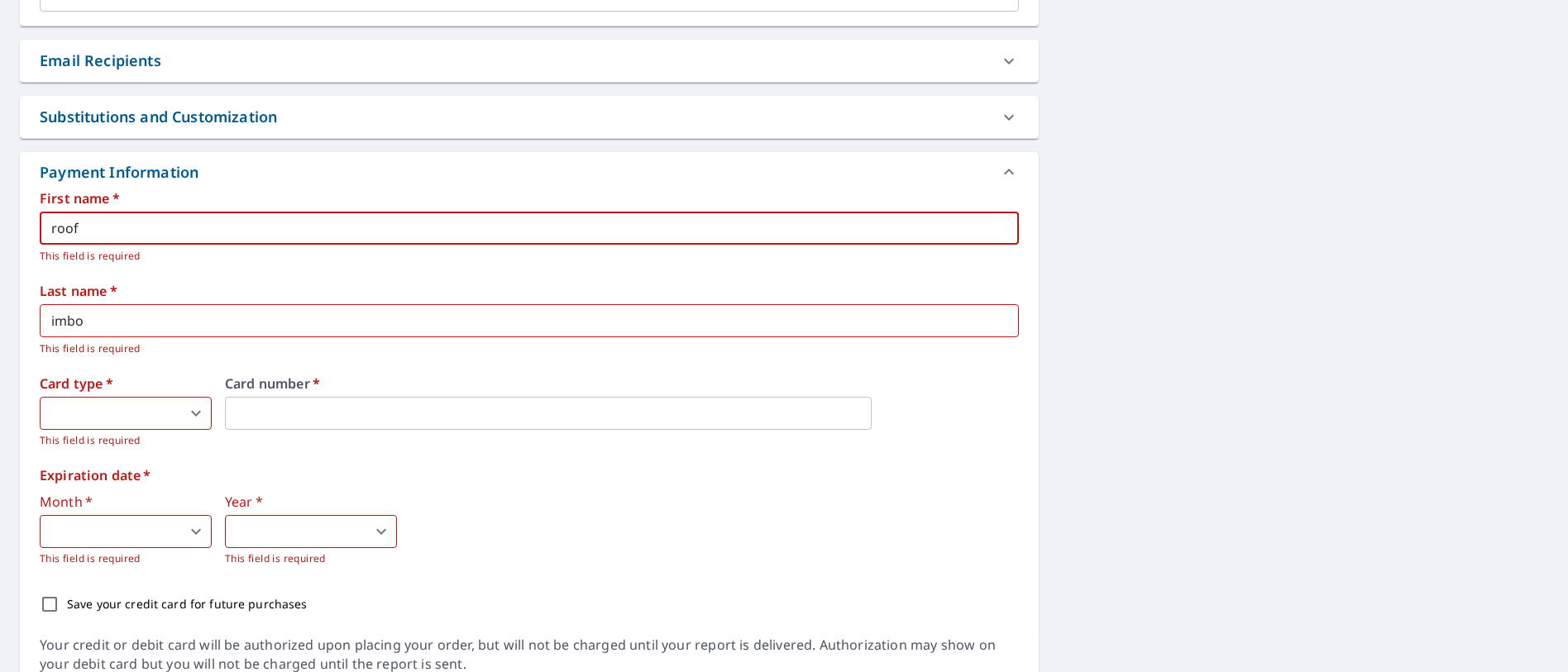
click at [155, 415] on body "SI SI Dashboard Order History Cancel Order SI Dashboard / Finalize Order Finali…" at bounding box center [784, 336] width 1568 height 672
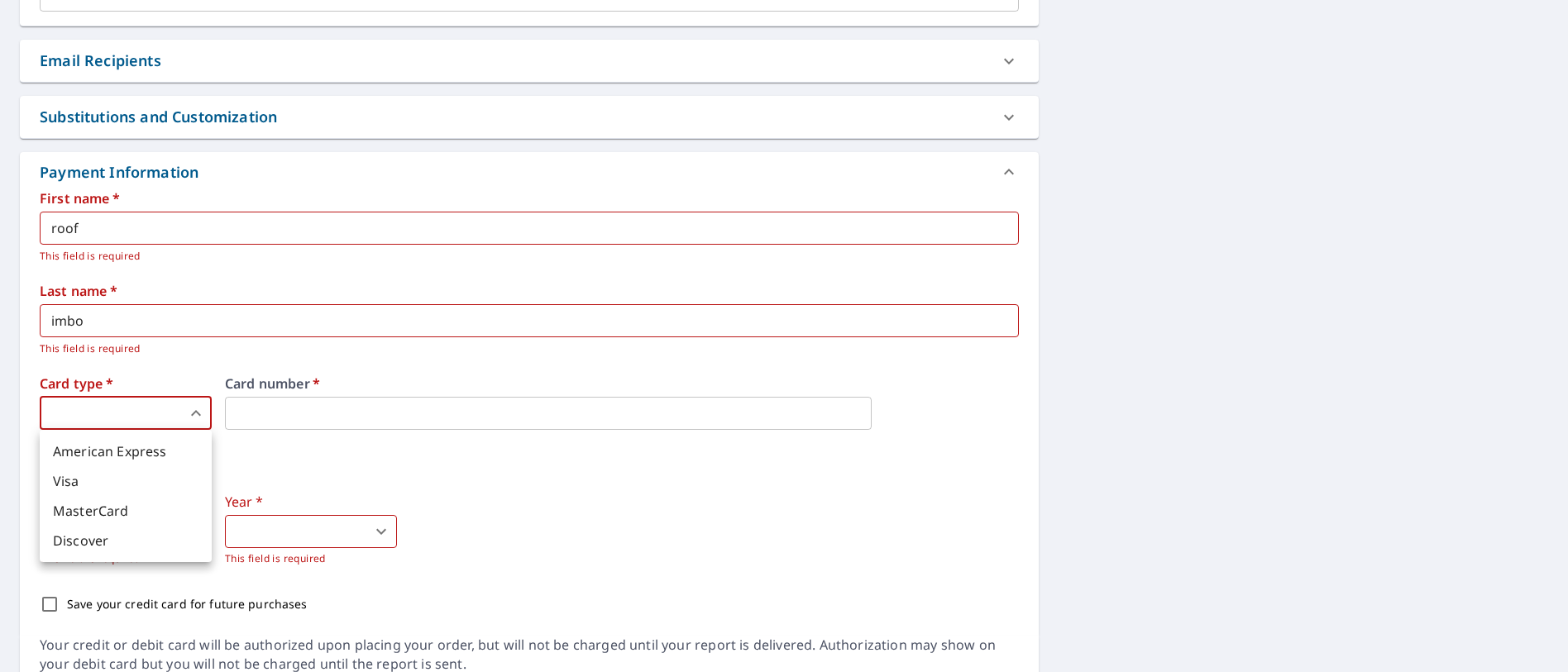
click at [83, 481] on li "Visa" at bounding box center [126, 481] width 172 height 30
type input "2"
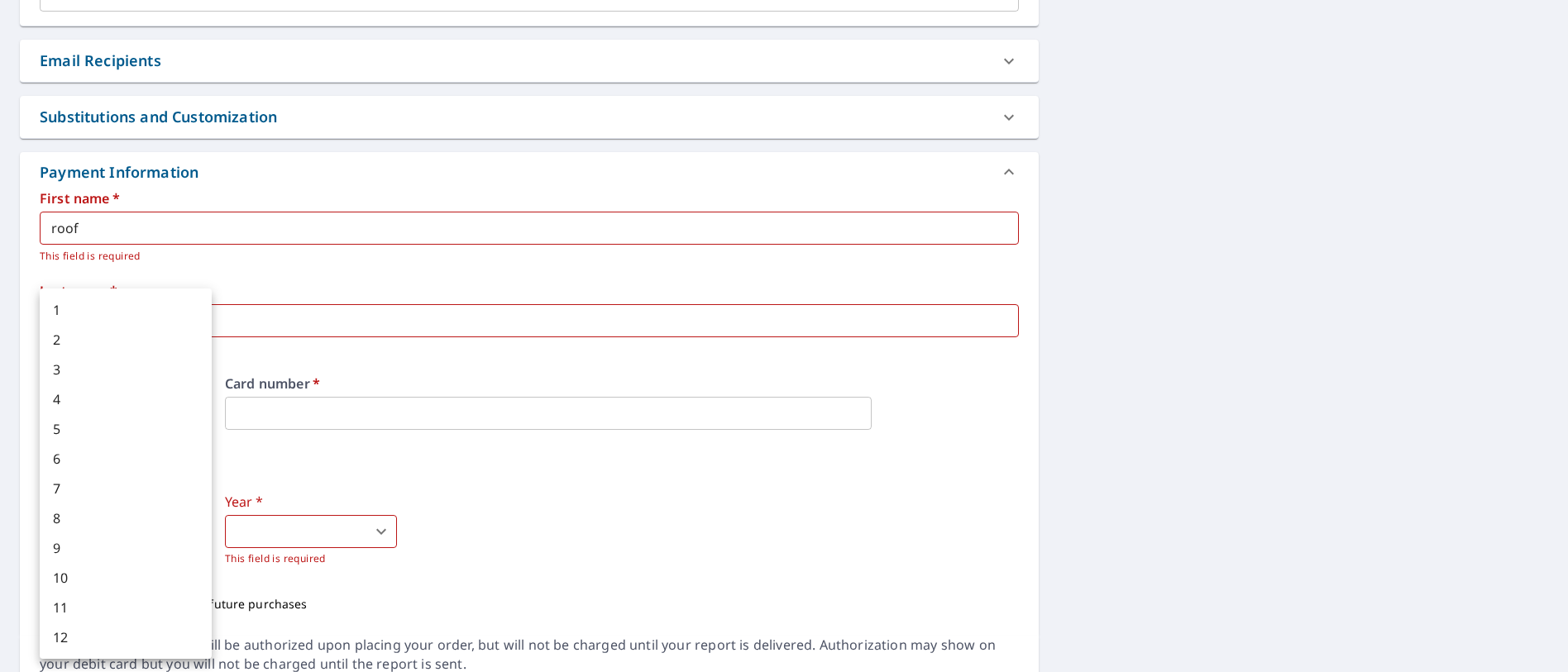
click at [128, 518] on body "SI SI Dashboard Order History Cancel Order SI Dashboard / Finalize Order Finali…" at bounding box center [784, 336] width 1568 height 672
click at [102, 424] on li "5" at bounding box center [126, 429] width 172 height 30
type input "5"
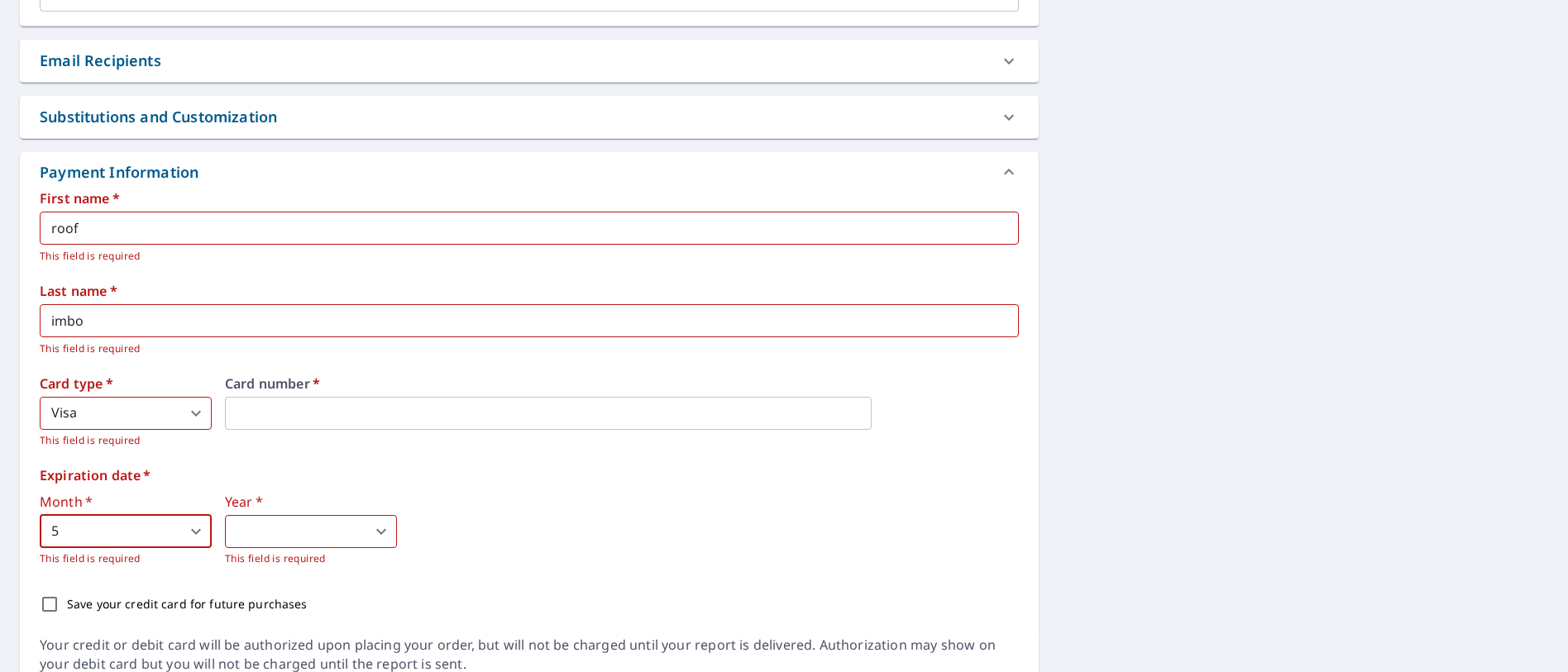
click at [277, 539] on body "SI SI Dashboard Order History Cancel Order SI Dashboard / Finalize Order Finali…" at bounding box center [784, 336] width 1568 height 672
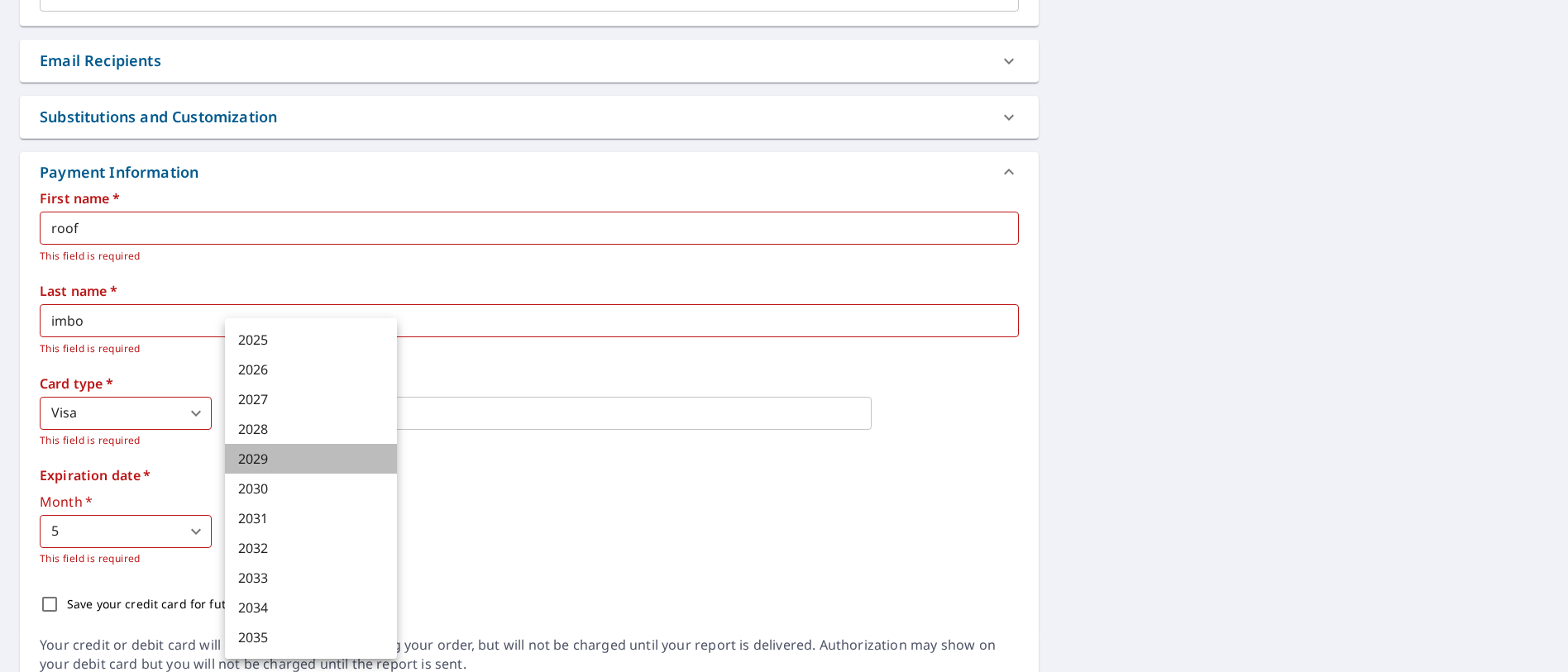
click at [264, 458] on li "2029" at bounding box center [311, 458] width 172 height 30
type input "2029"
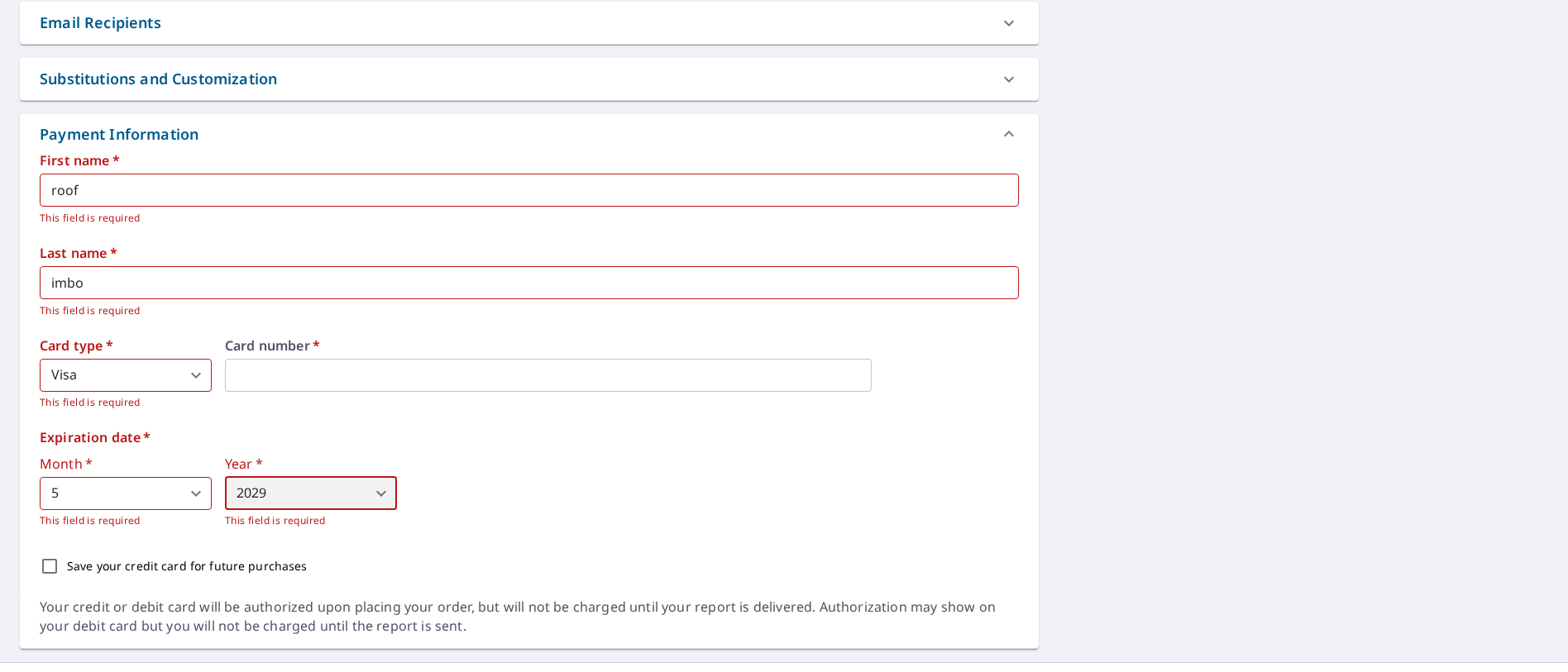
scroll to position [897, 0]
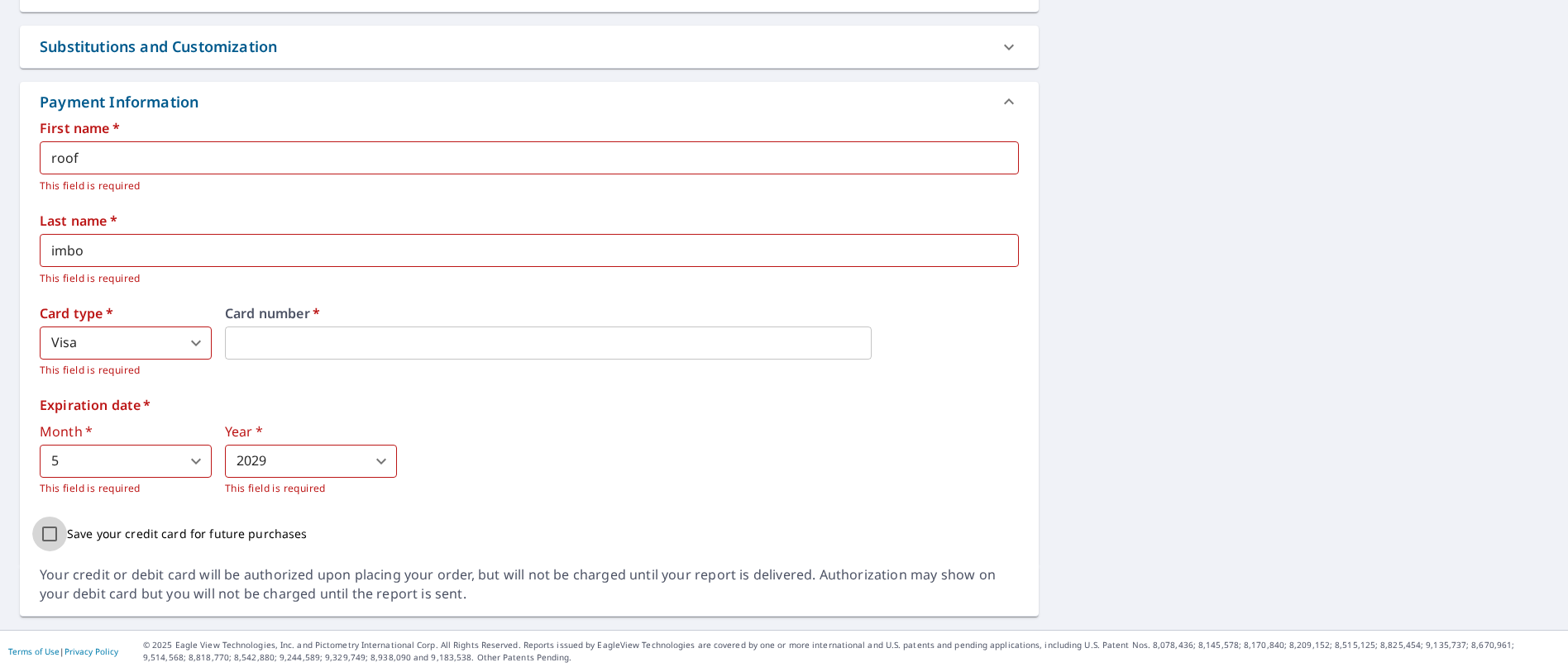
click at [48, 530] on input "Save your credit card for future purchases" at bounding box center [49, 534] width 35 height 35
checkbox input "true"
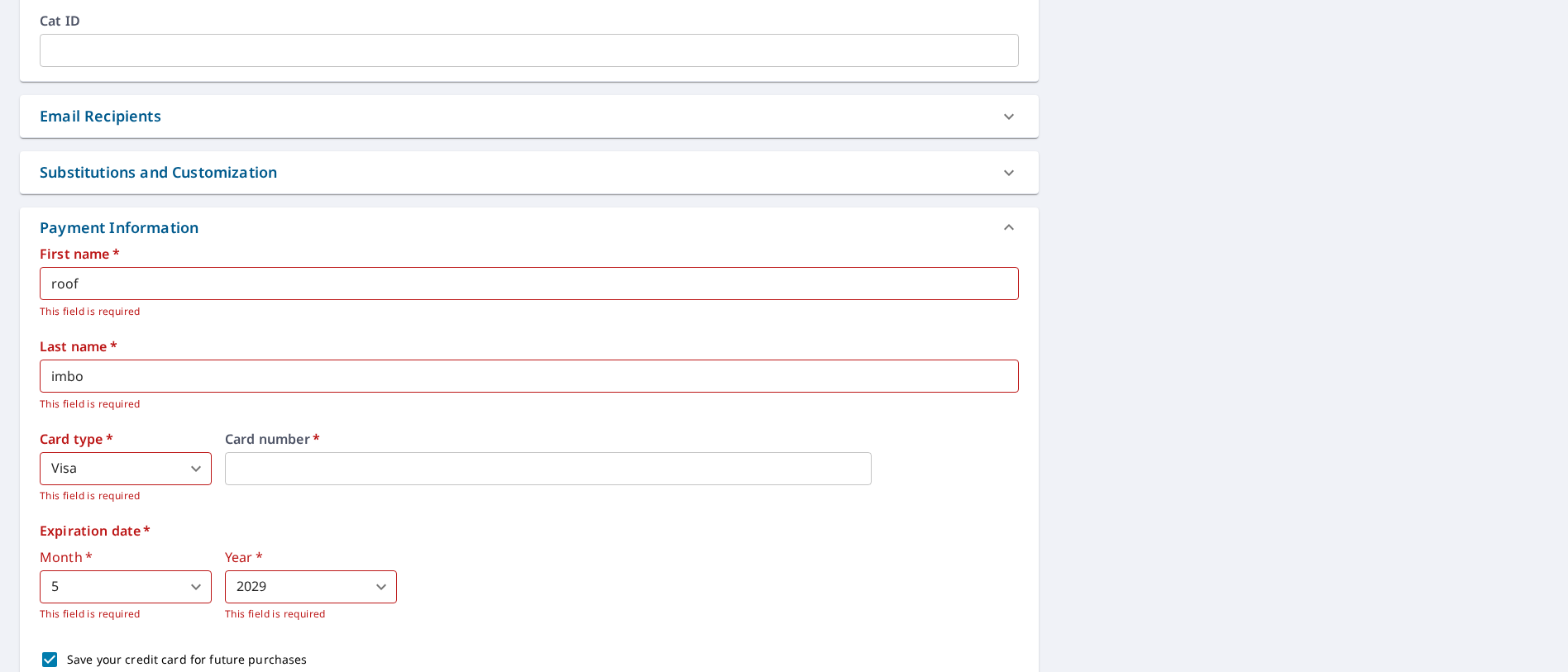
scroll to position [401, 0]
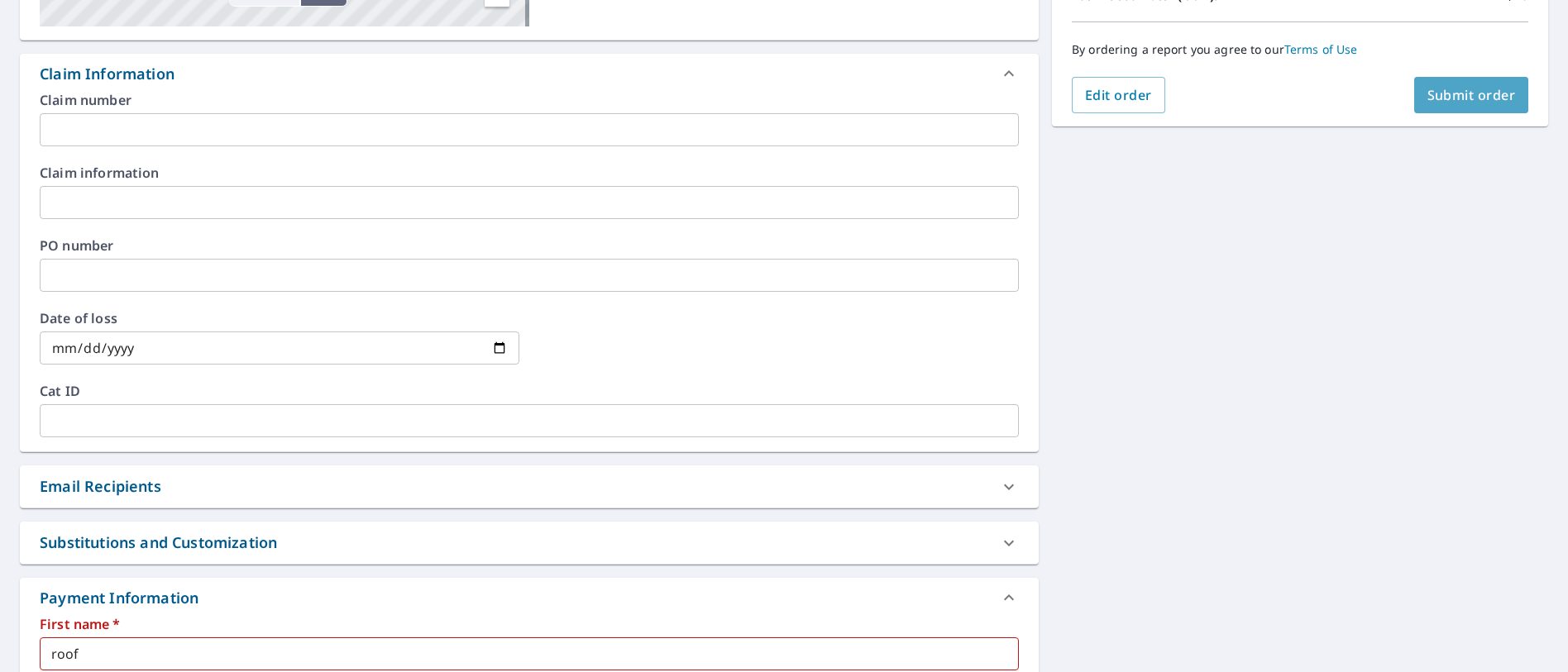
click at [1461, 94] on span "Submit order" at bounding box center [1472, 95] width 89 height 18
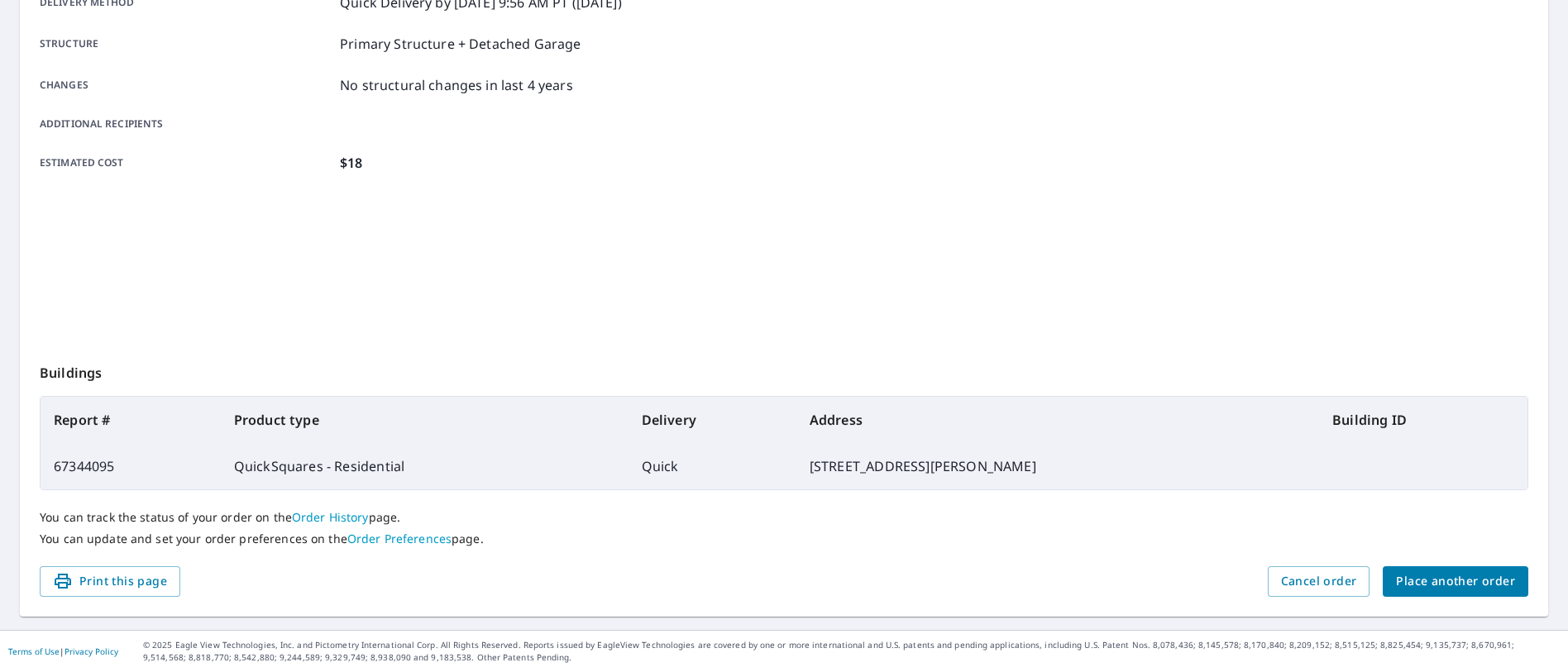
scroll to position [301, 0]
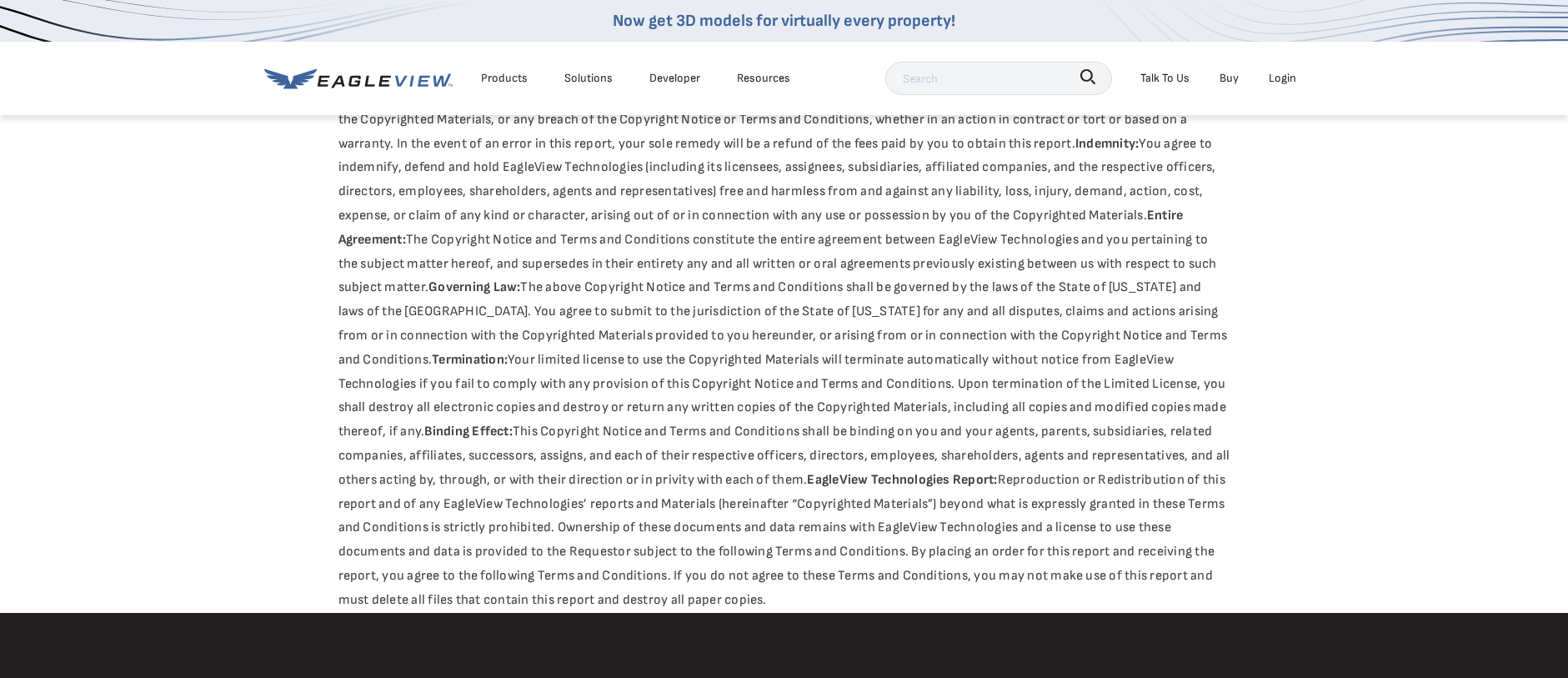
scroll to position [2295, 0]
